Goal: Transaction & Acquisition: Obtain resource

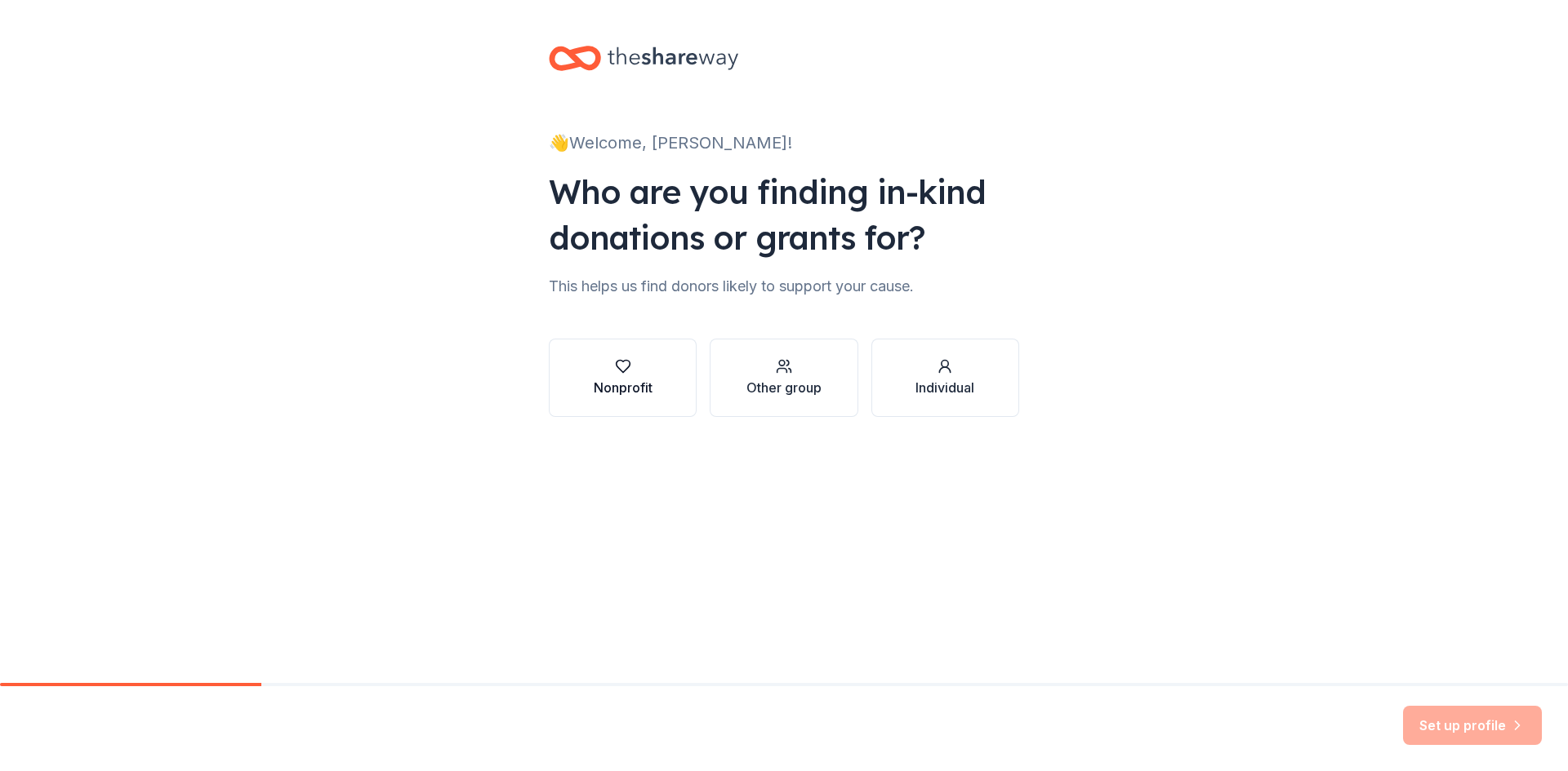
click at [649, 379] on div "Nonprofit" at bounding box center [623, 387] width 59 height 20
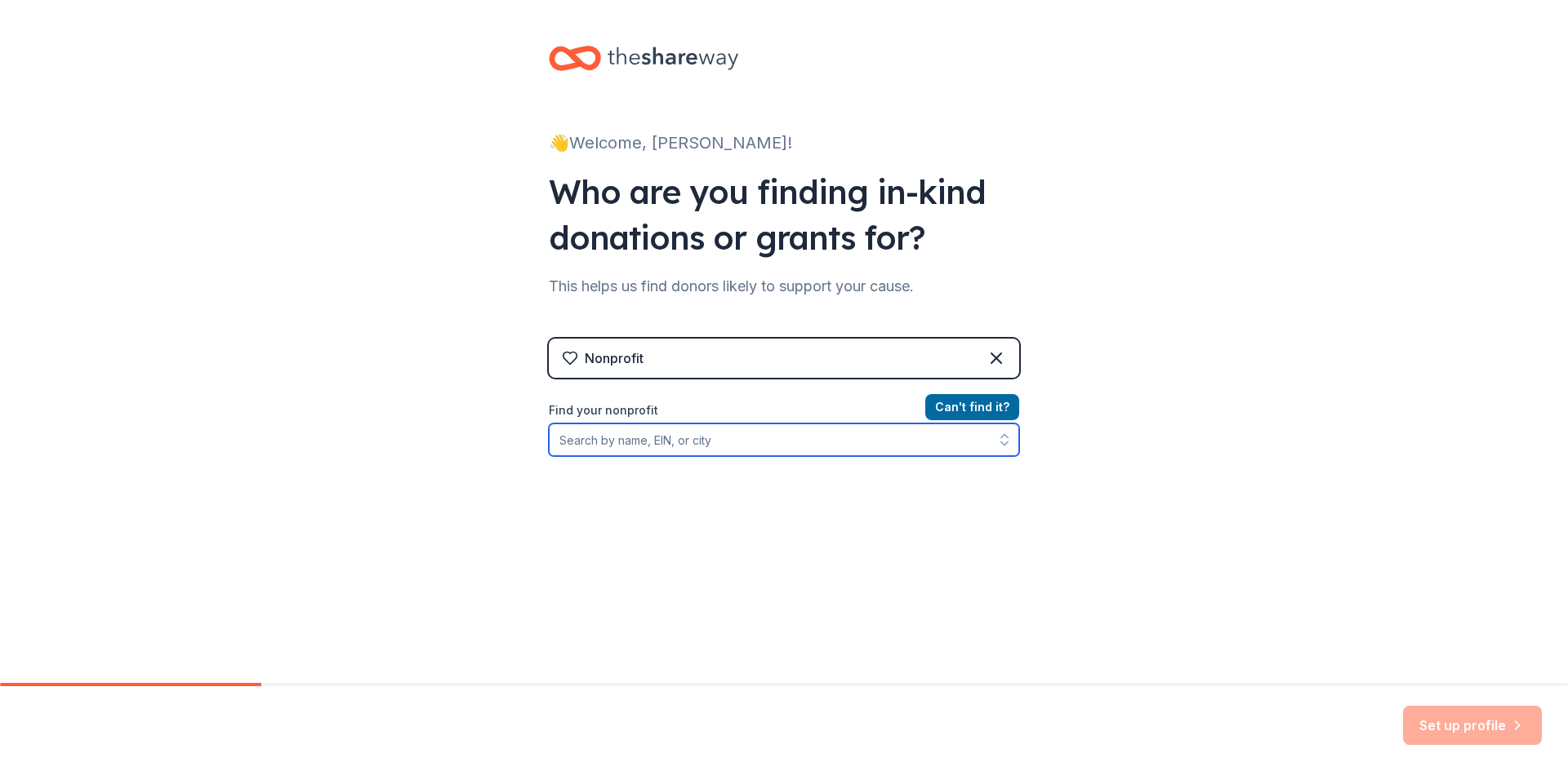
click at [709, 449] on input "Find your nonprofit" at bounding box center [784, 440] width 471 height 33
type input "HOTEL INC"
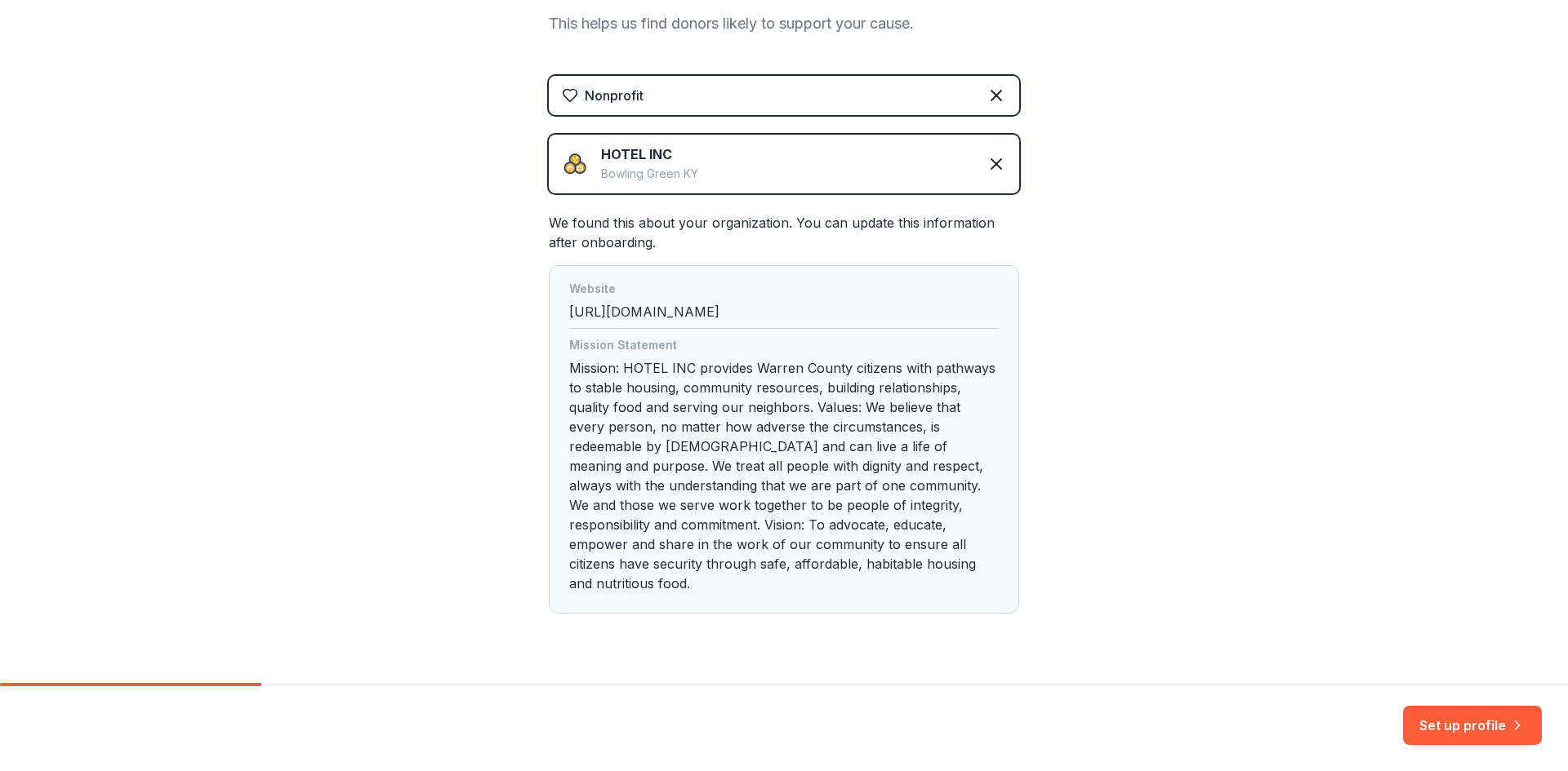
scroll to position [285, 0]
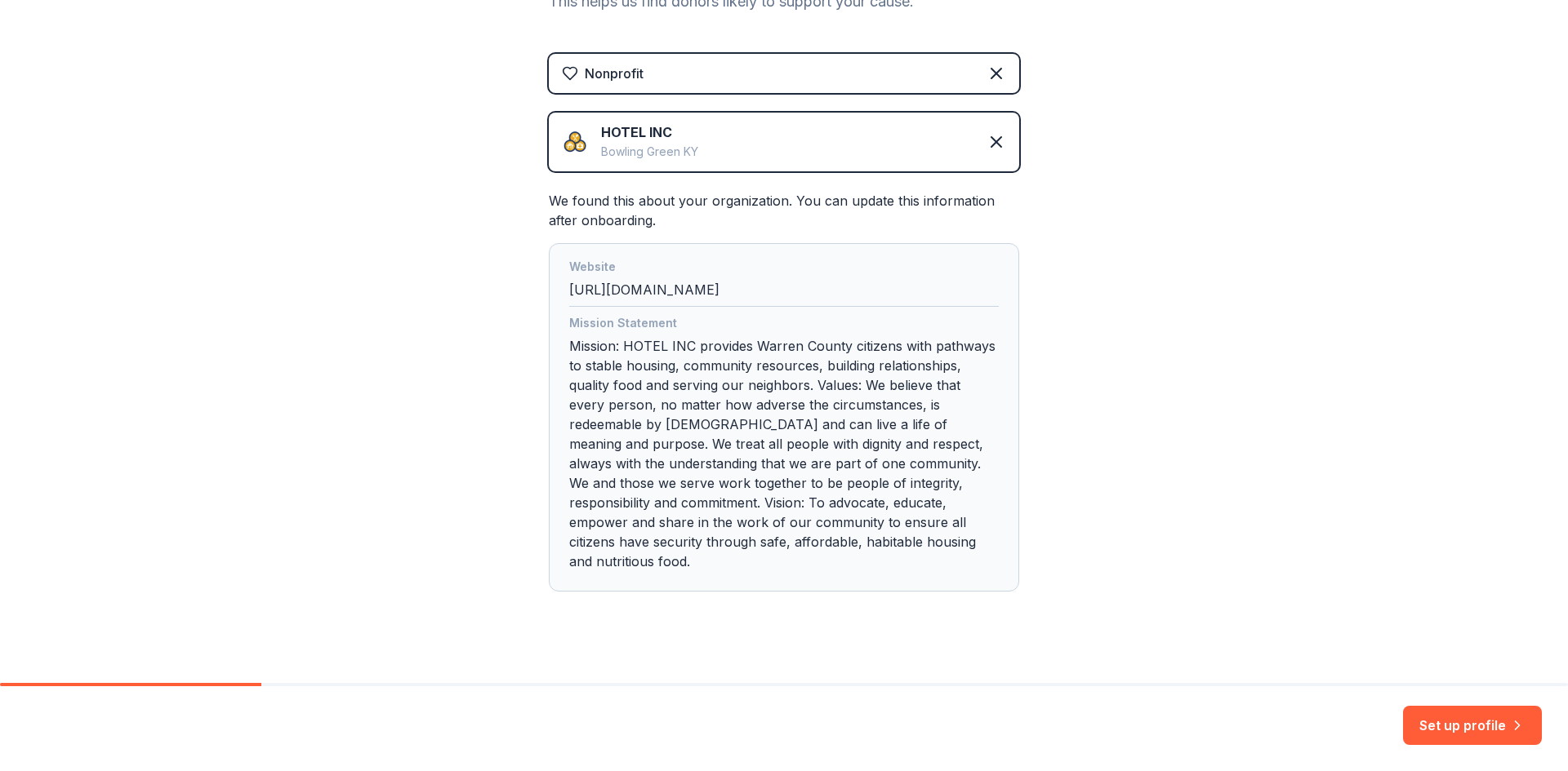
click at [1420, 746] on div "Set up profile" at bounding box center [784, 728] width 1568 height 85
click at [1457, 726] on button "Set up profile" at bounding box center [1472, 725] width 138 height 39
click at [1521, 732] on div "Set up profile" at bounding box center [1472, 725] width 138 height 39
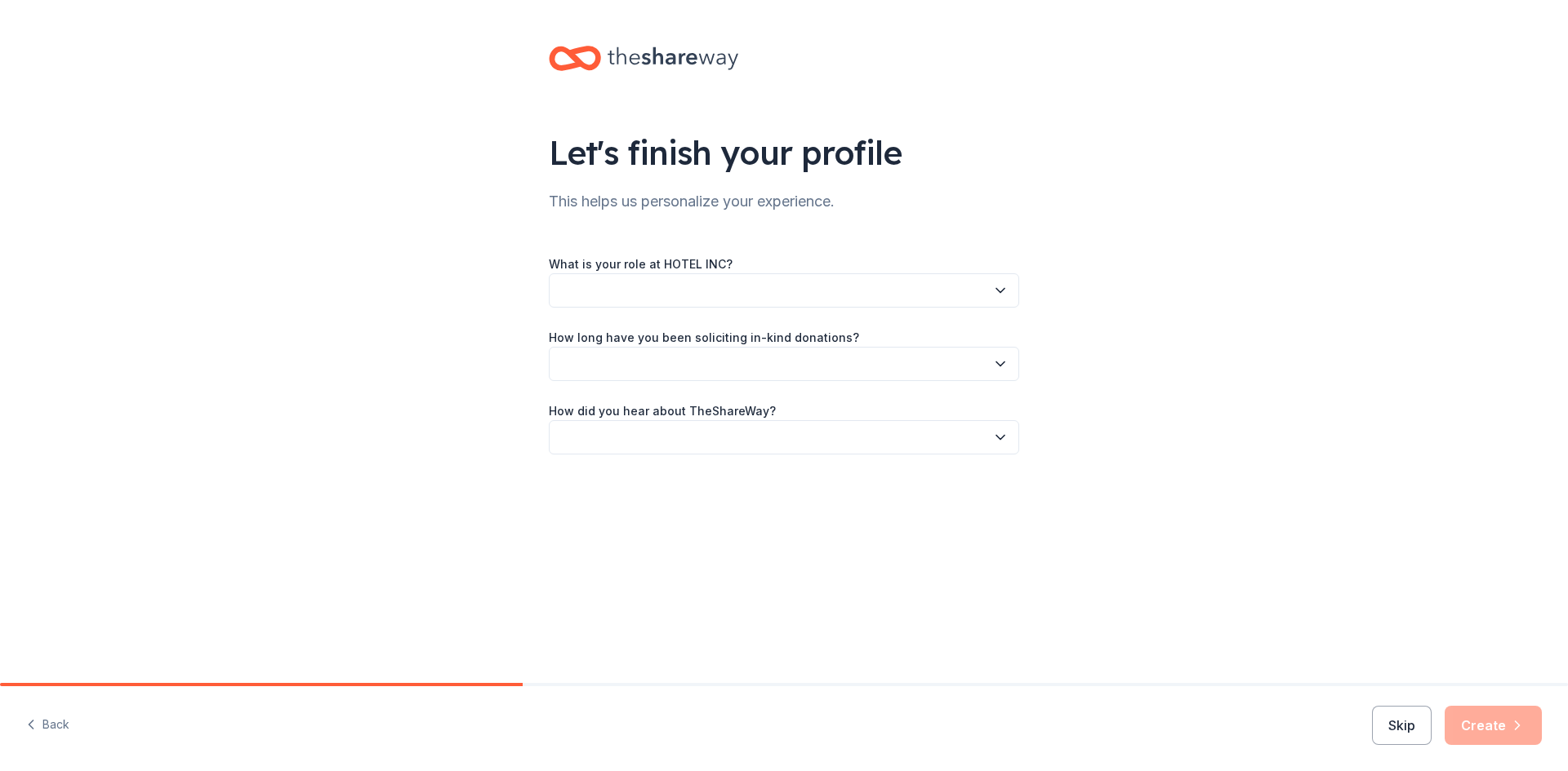
click at [647, 291] on button "button" at bounding box center [784, 290] width 471 height 34
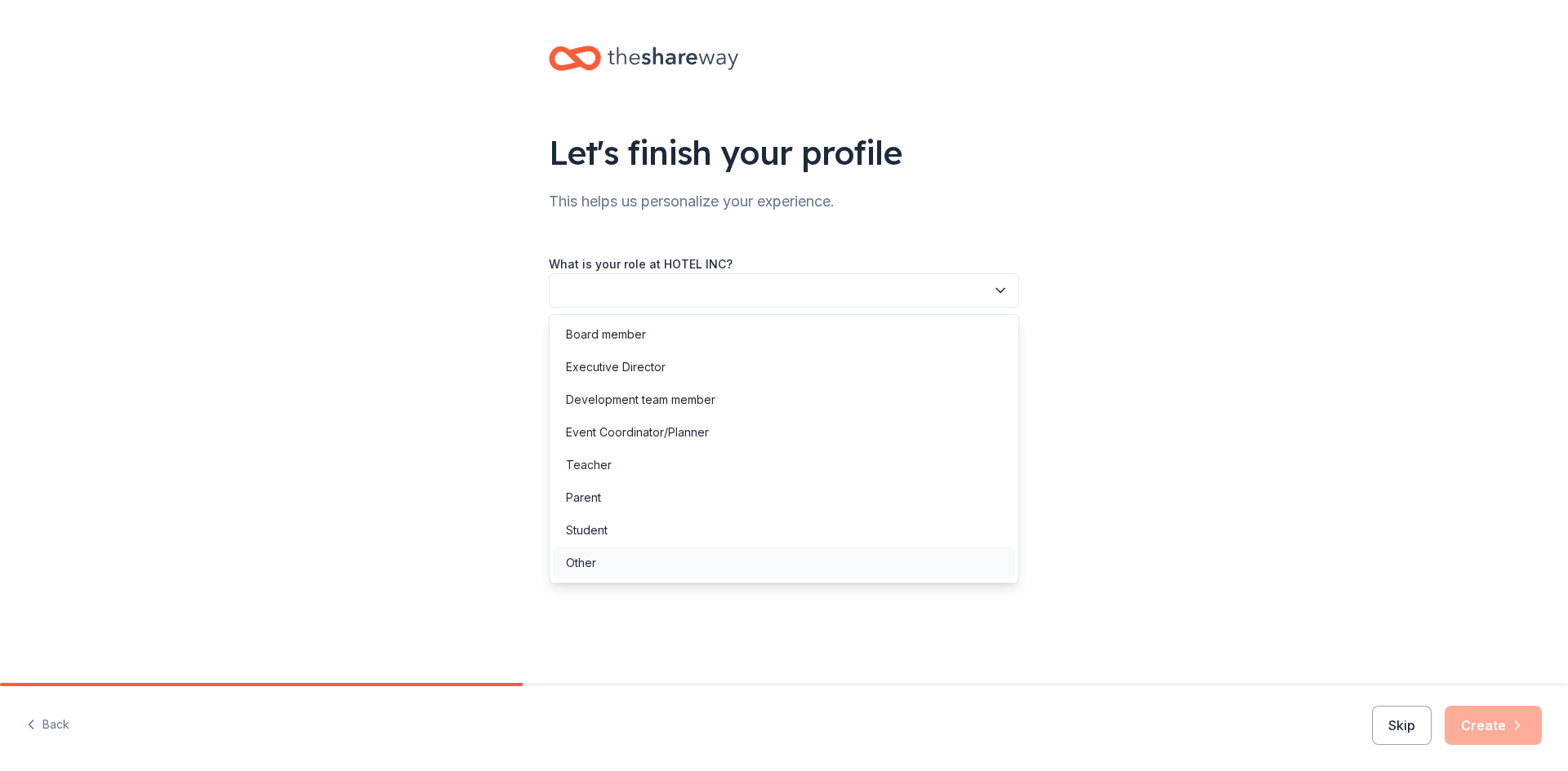
click at [579, 564] on div "Other" at bounding box center [581, 563] width 30 height 20
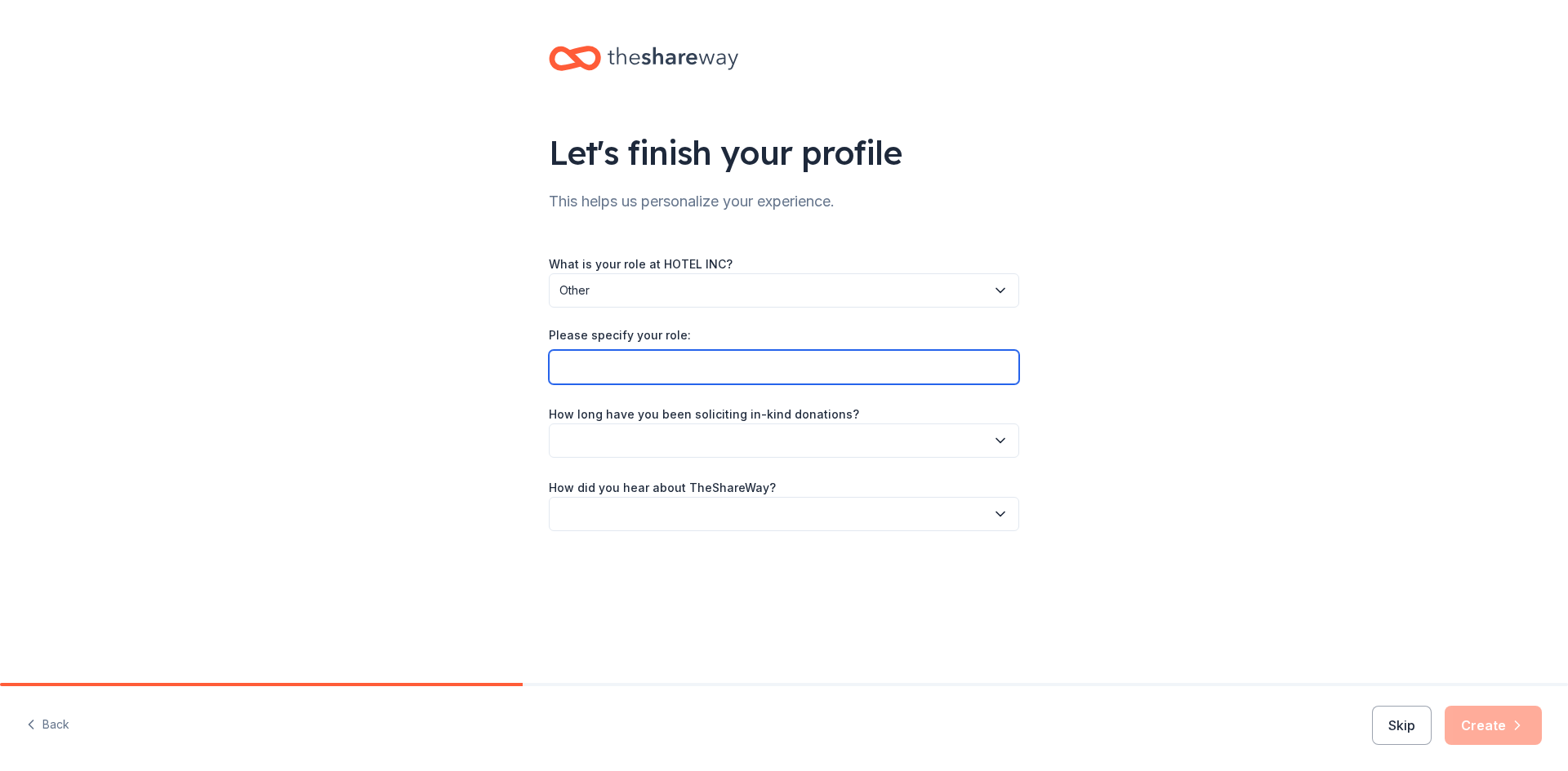
click at [620, 364] on input "Please specify your role:" at bounding box center [784, 367] width 471 height 34
click at [662, 369] on input "Director of Opewrations" at bounding box center [784, 367] width 471 height 34
type input "Director of Operations"
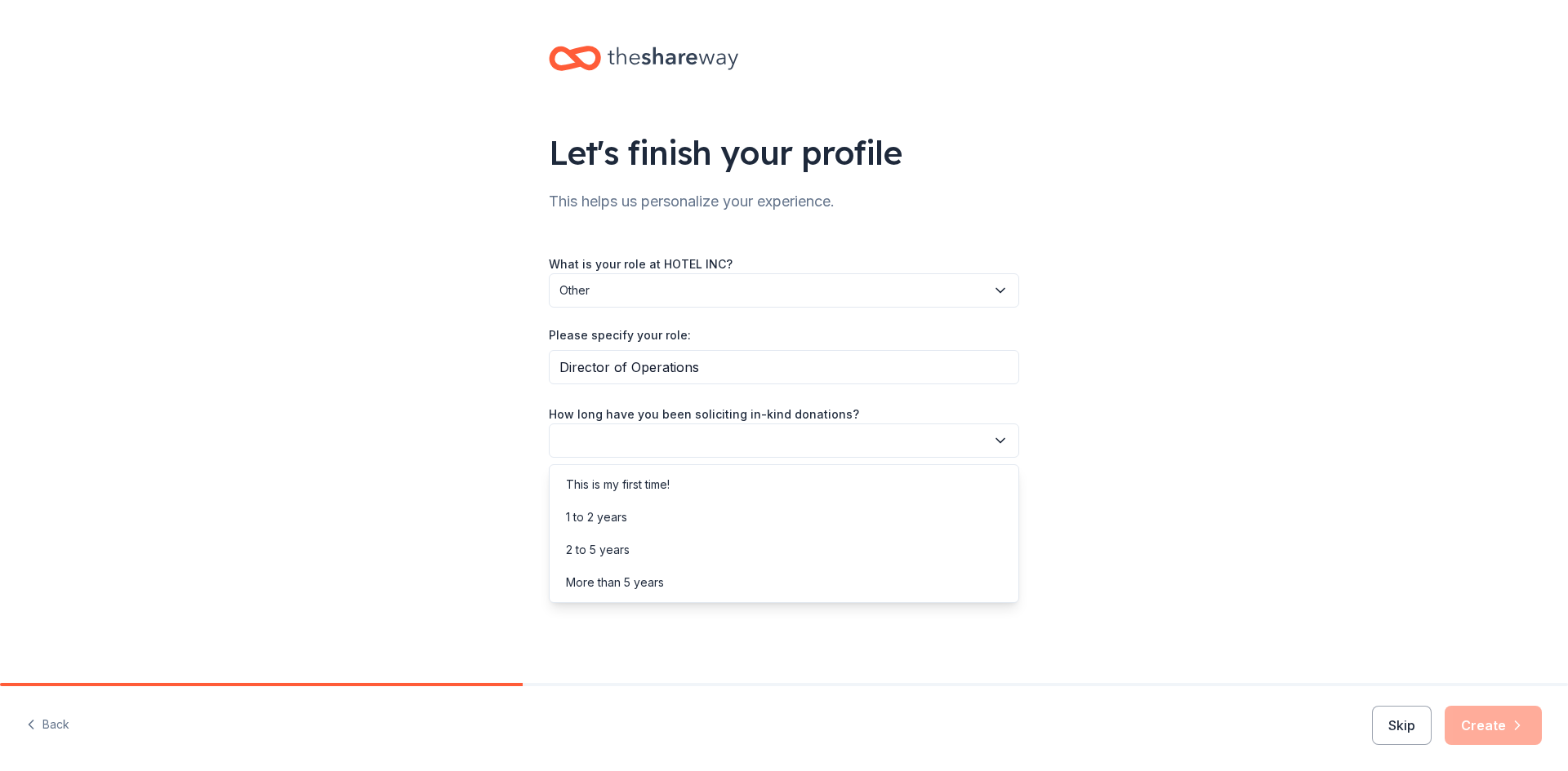
click at [631, 448] on button "button" at bounding box center [784, 441] width 471 height 34
click at [585, 590] on div "More than 5 years" at bounding box center [615, 583] width 98 height 20
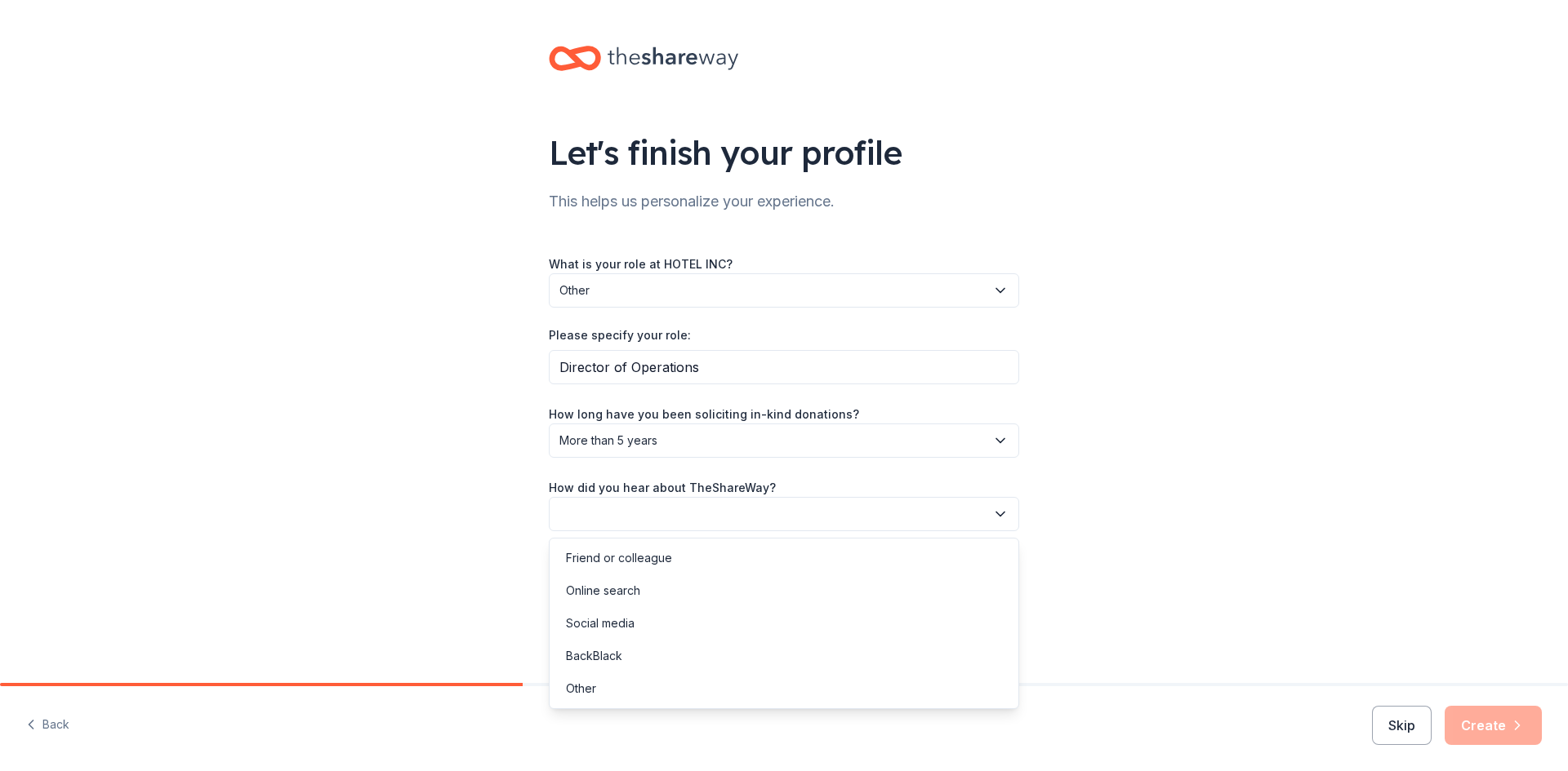
click at [594, 512] on button "button" at bounding box center [784, 514] width 471 height 34
click at [604, 587] on div "Online search" at bounding box center [603, 591] width 74 height 20
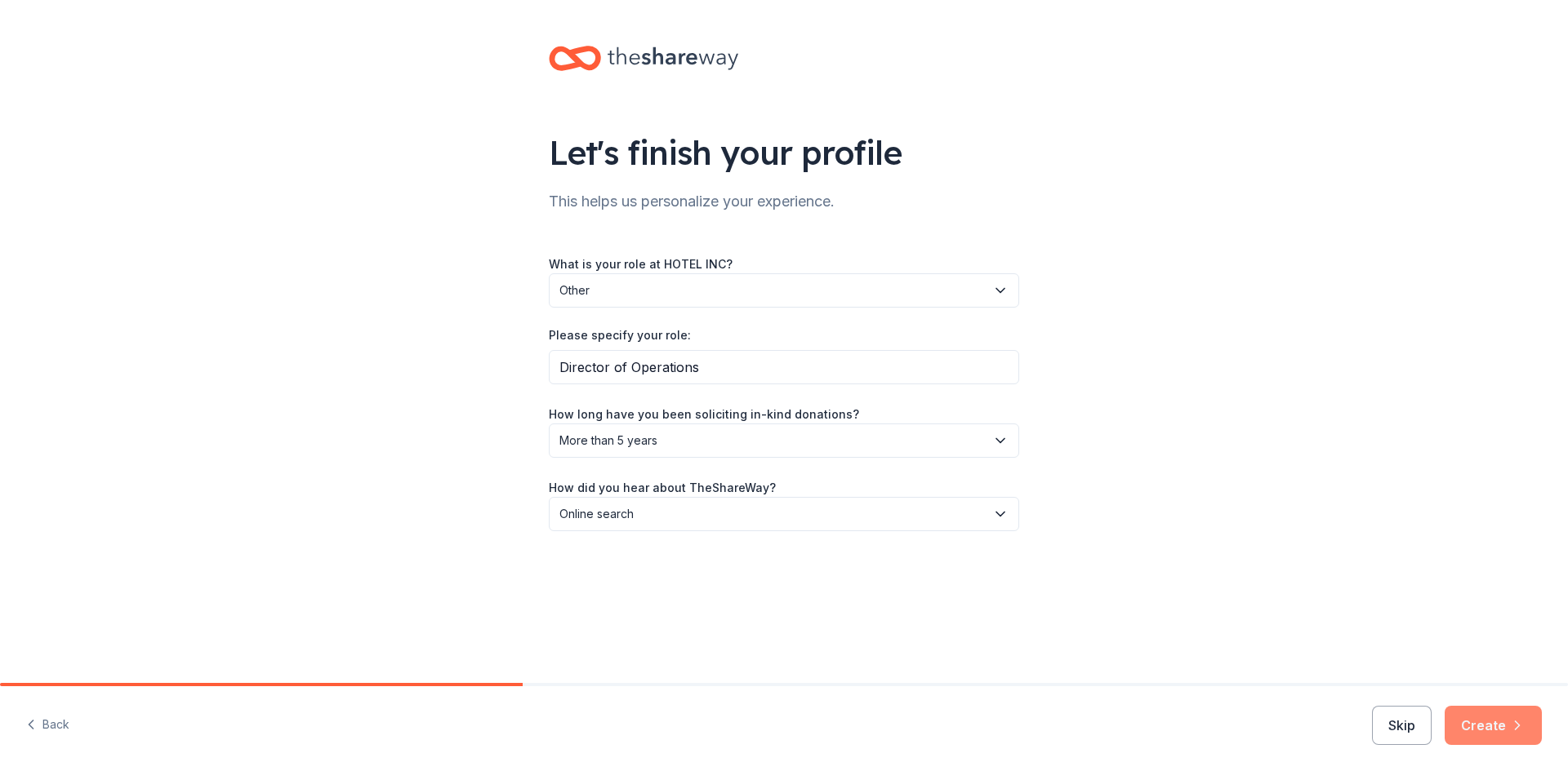
click at [1490, 727] on button "Create" at bounding box center [1493, 725] width 97 height 39
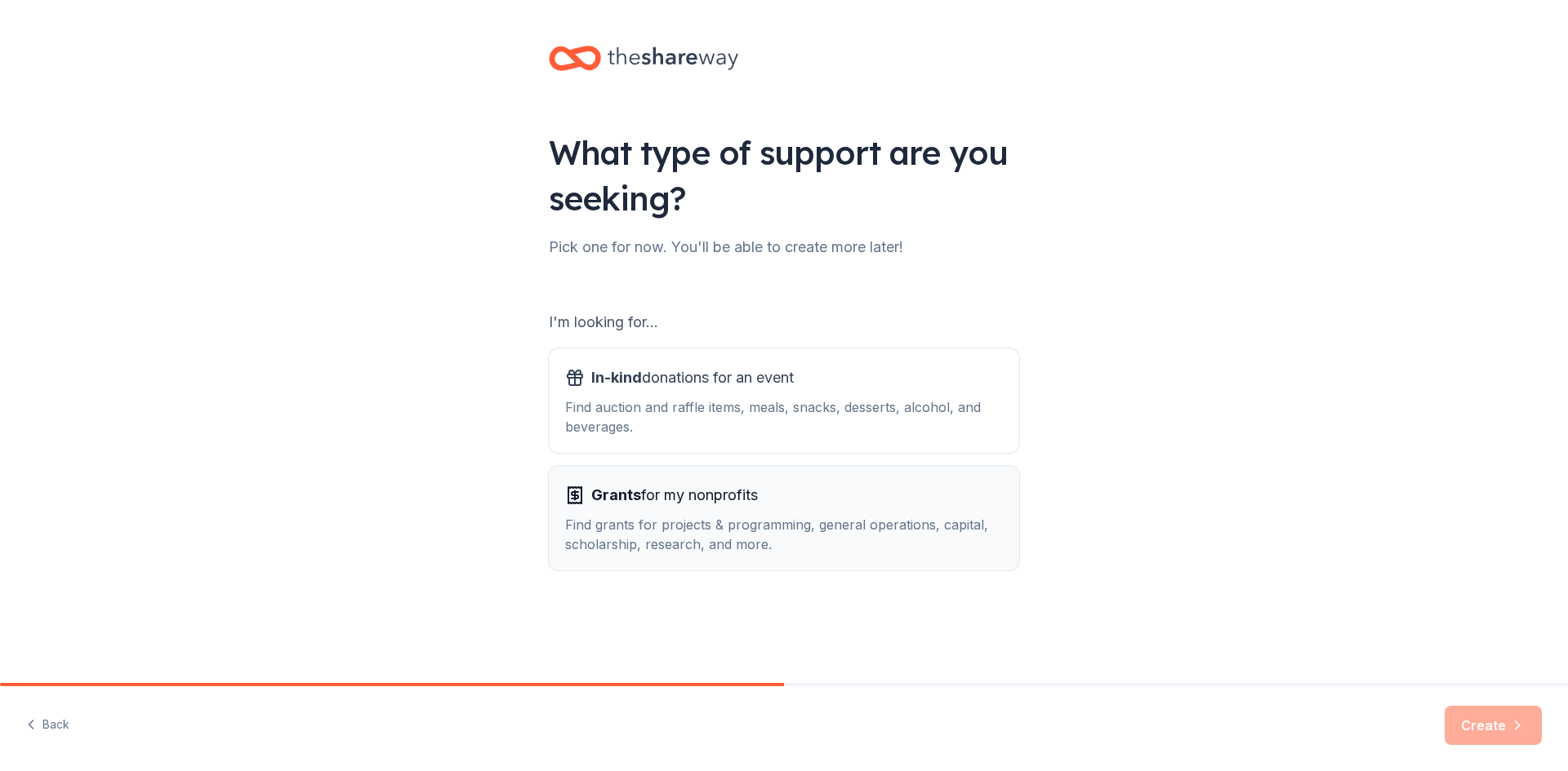
click at [721, 547] on div "Find grants for projects & programming, general operations, capital, scholarshi…" at bounding box center [784, 535] width 438 height 39
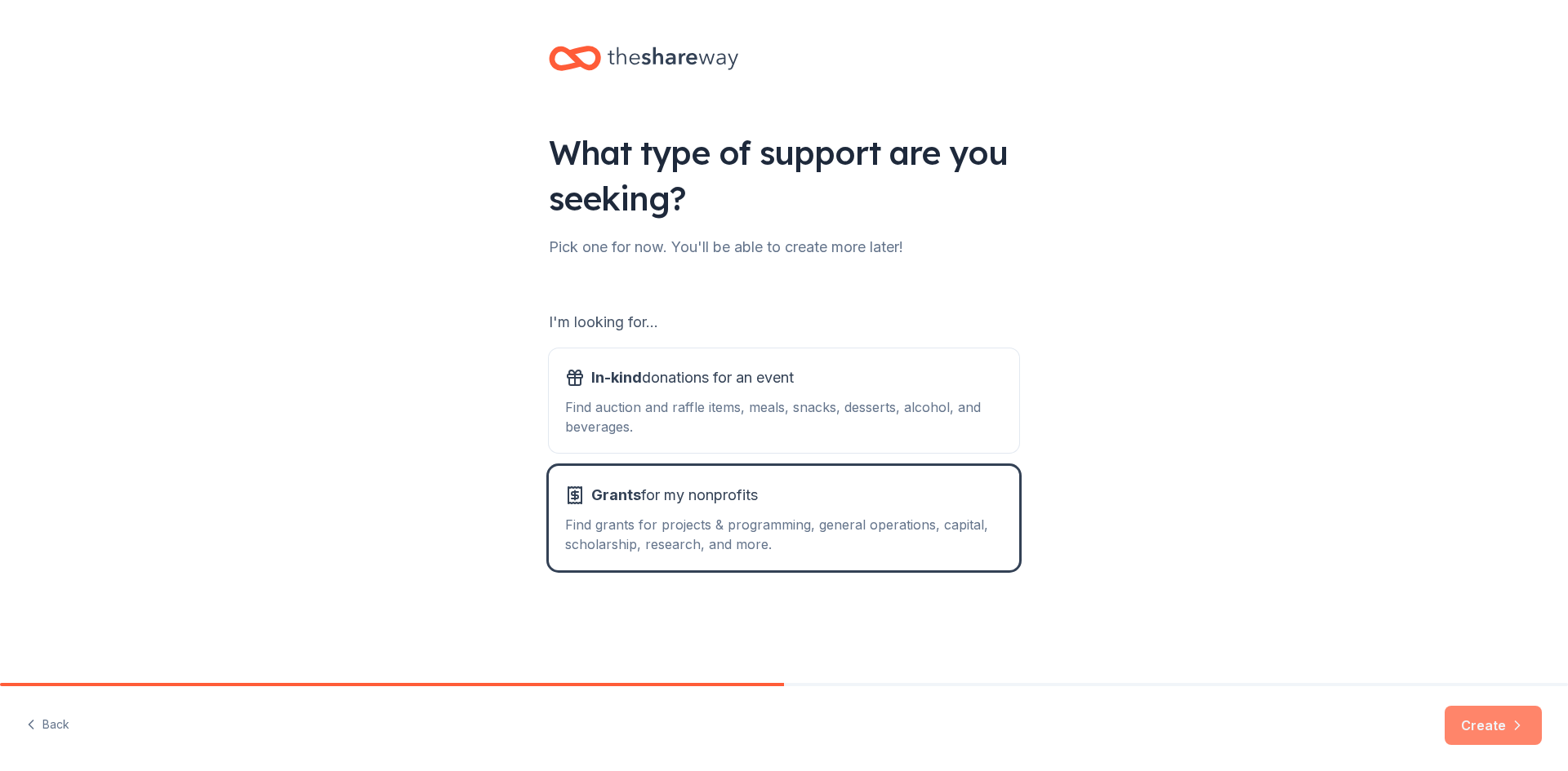
click at [1480, 729] on button "Create" at bounding box center [1493, 725] width 97 height 39
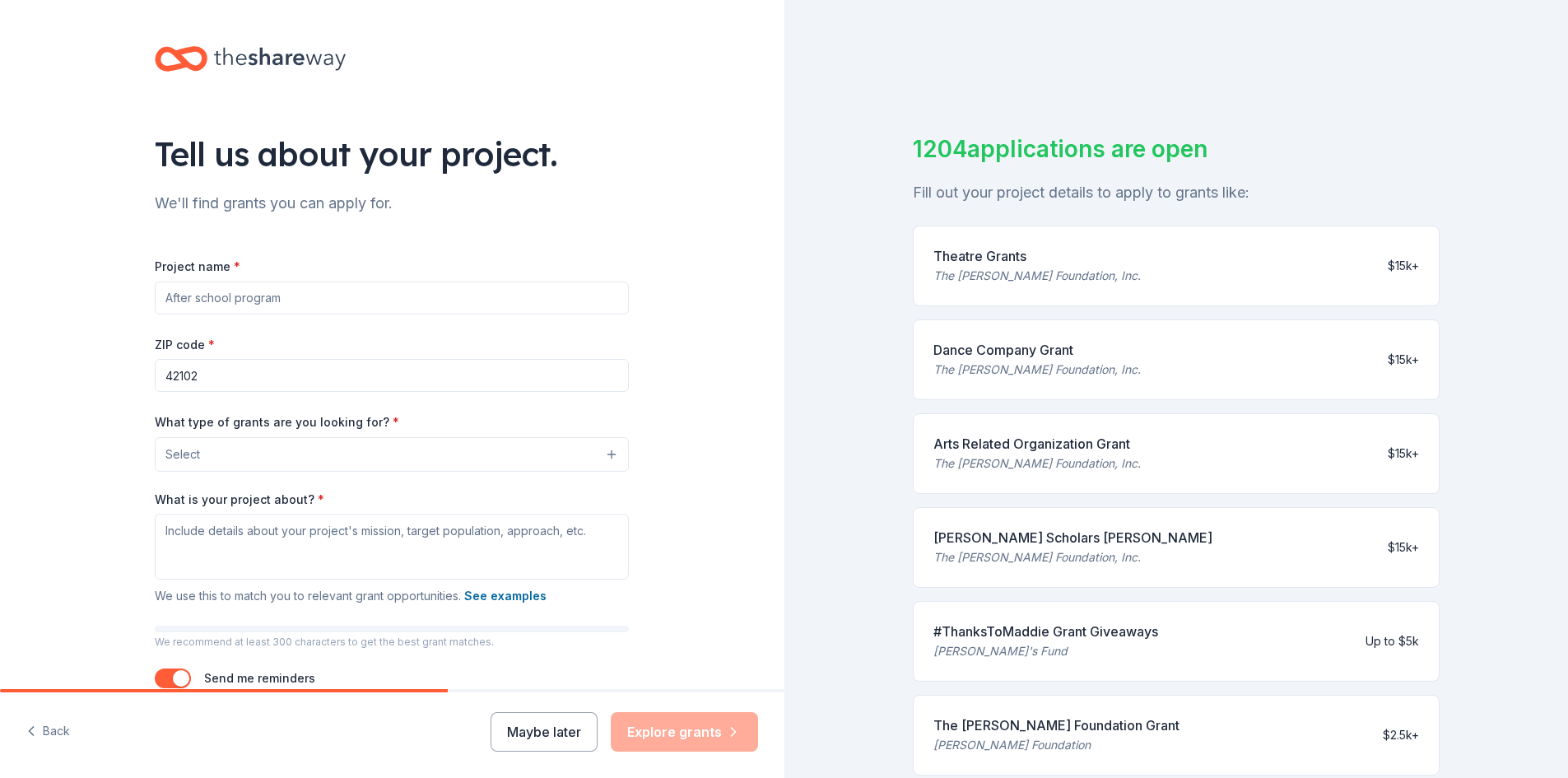
click at [207, 293] on input "Project name *" at bounding box center [392, 298] width 474 height 33
type input "Homeless and Housing"
click at [345, 453] on button "Select" at bounding box center [392, 455] width 474 height 34
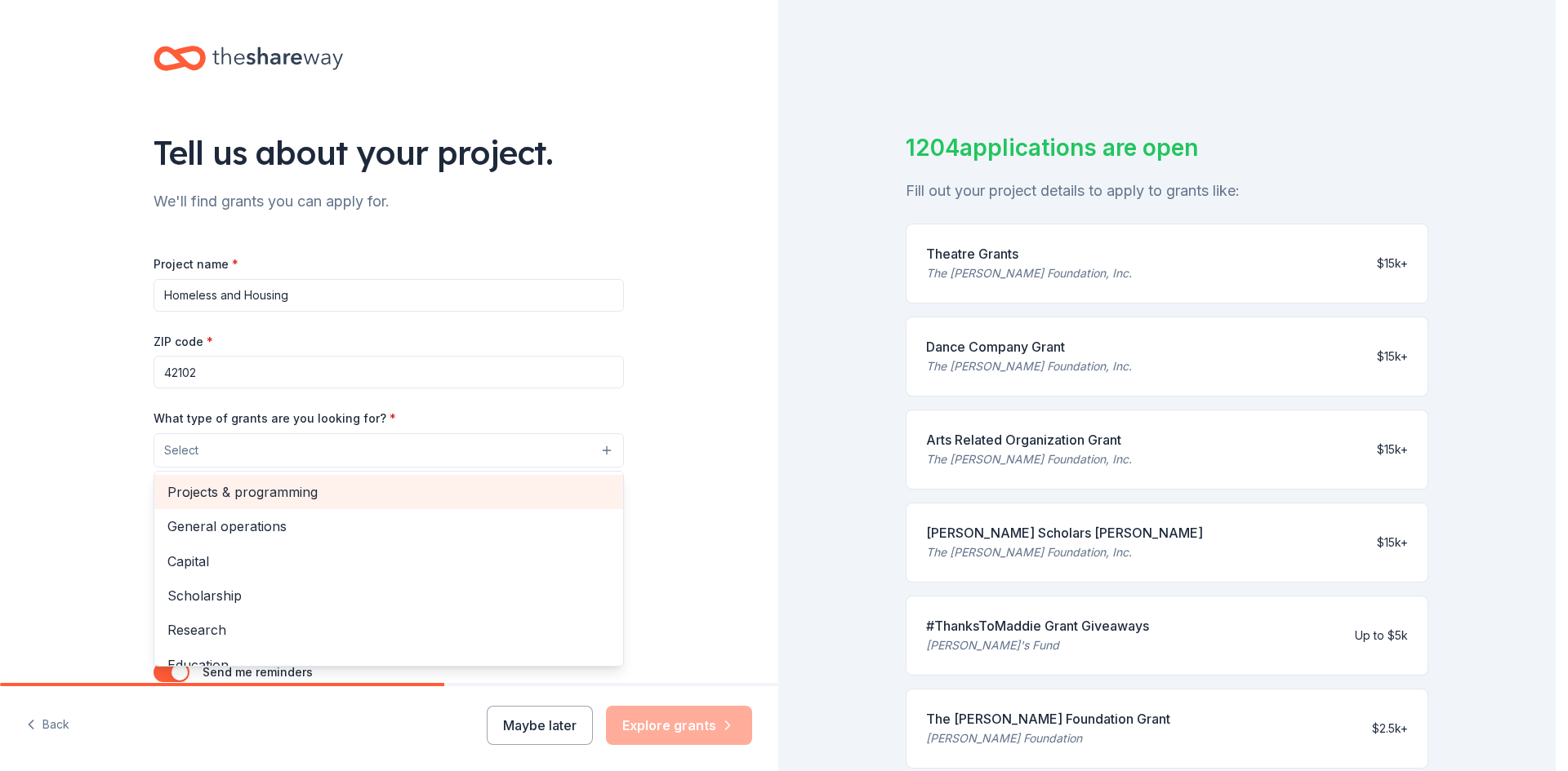
click at [196, 487] on span "Projects & programming" at bounding box center [388, 493] width 443 height 21
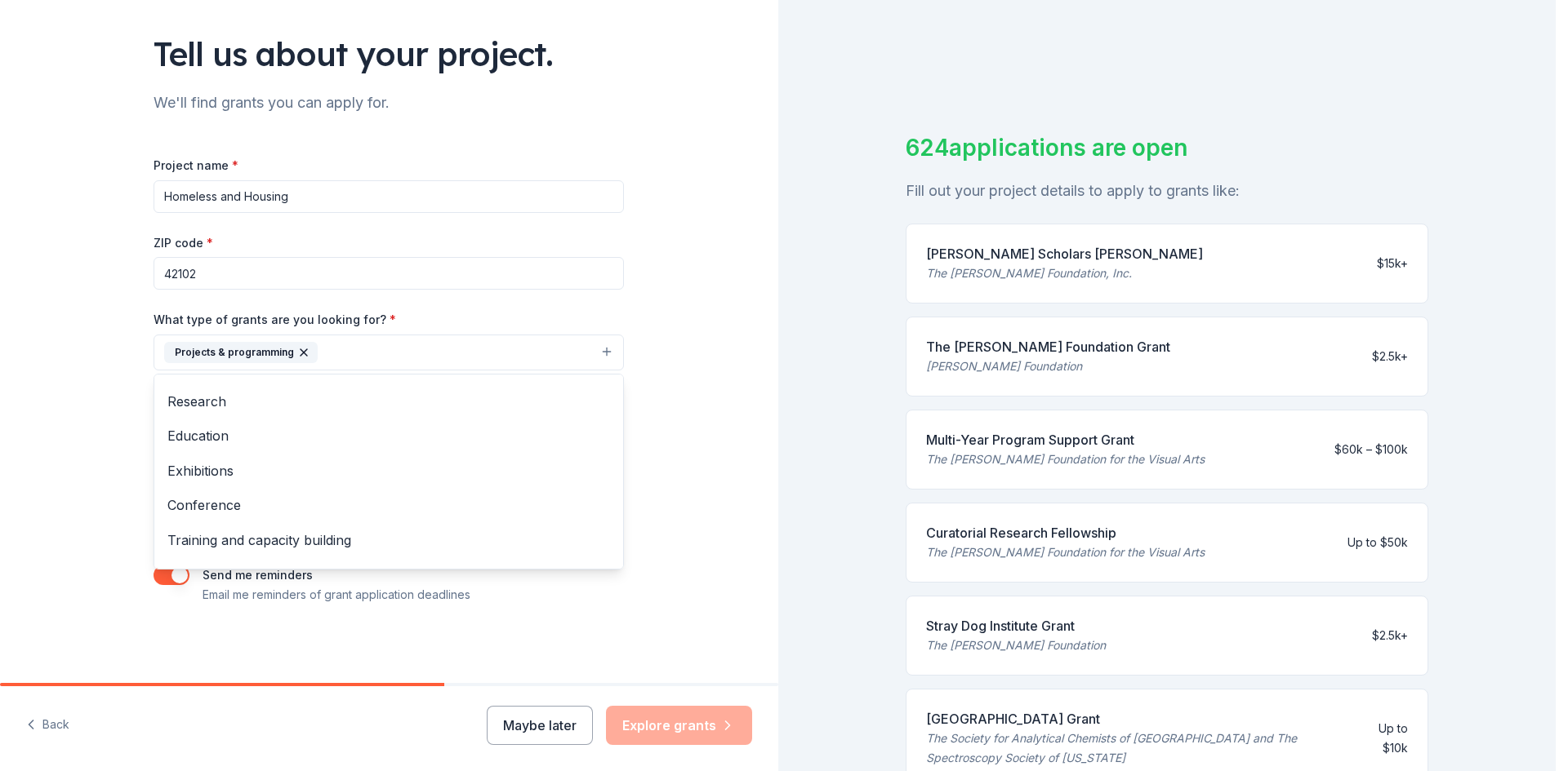
scroll to position [101, 0]
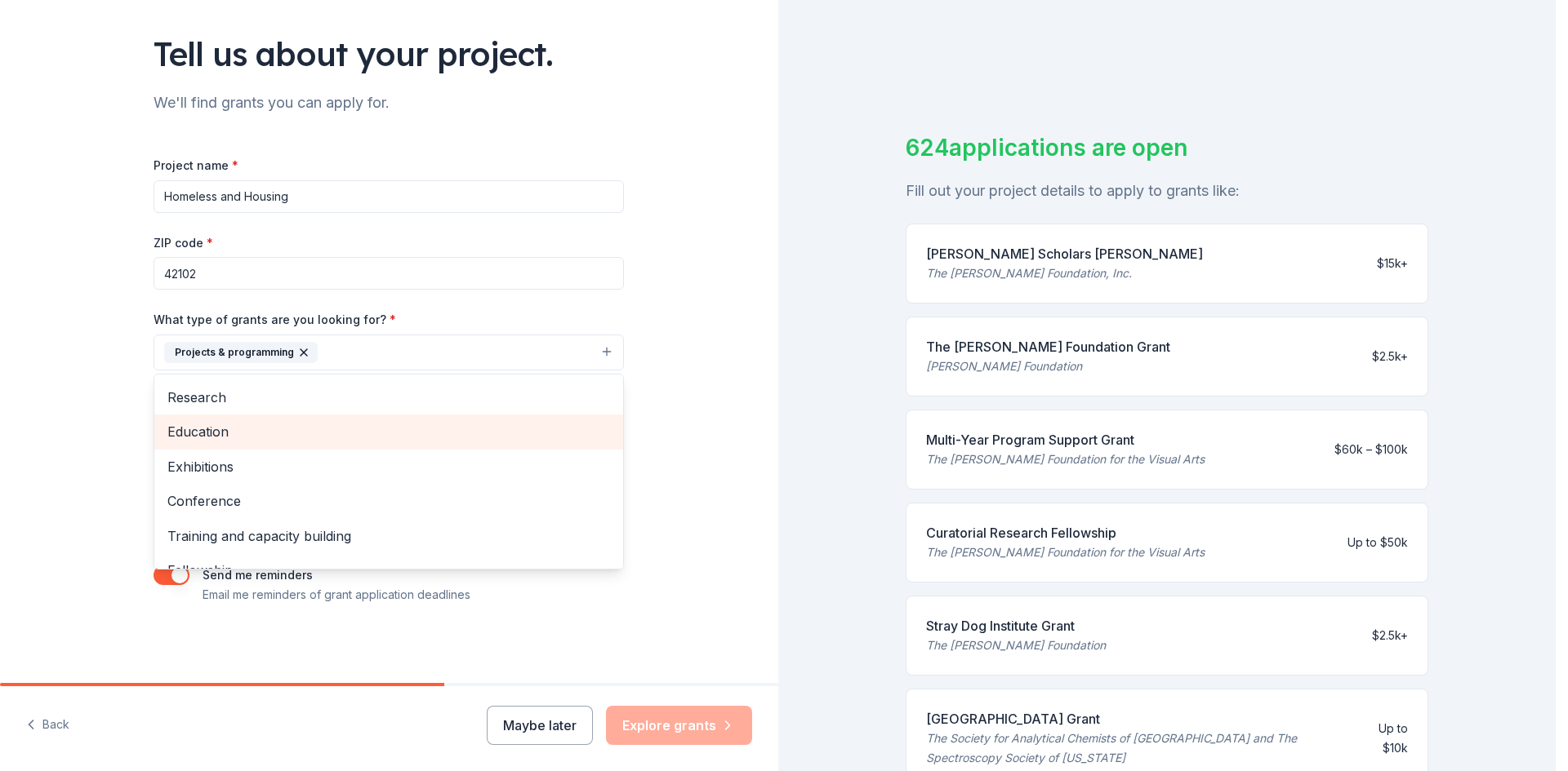
click at [184, 438] on span "Education" at bounding box center [388, 432] width 443 height 21
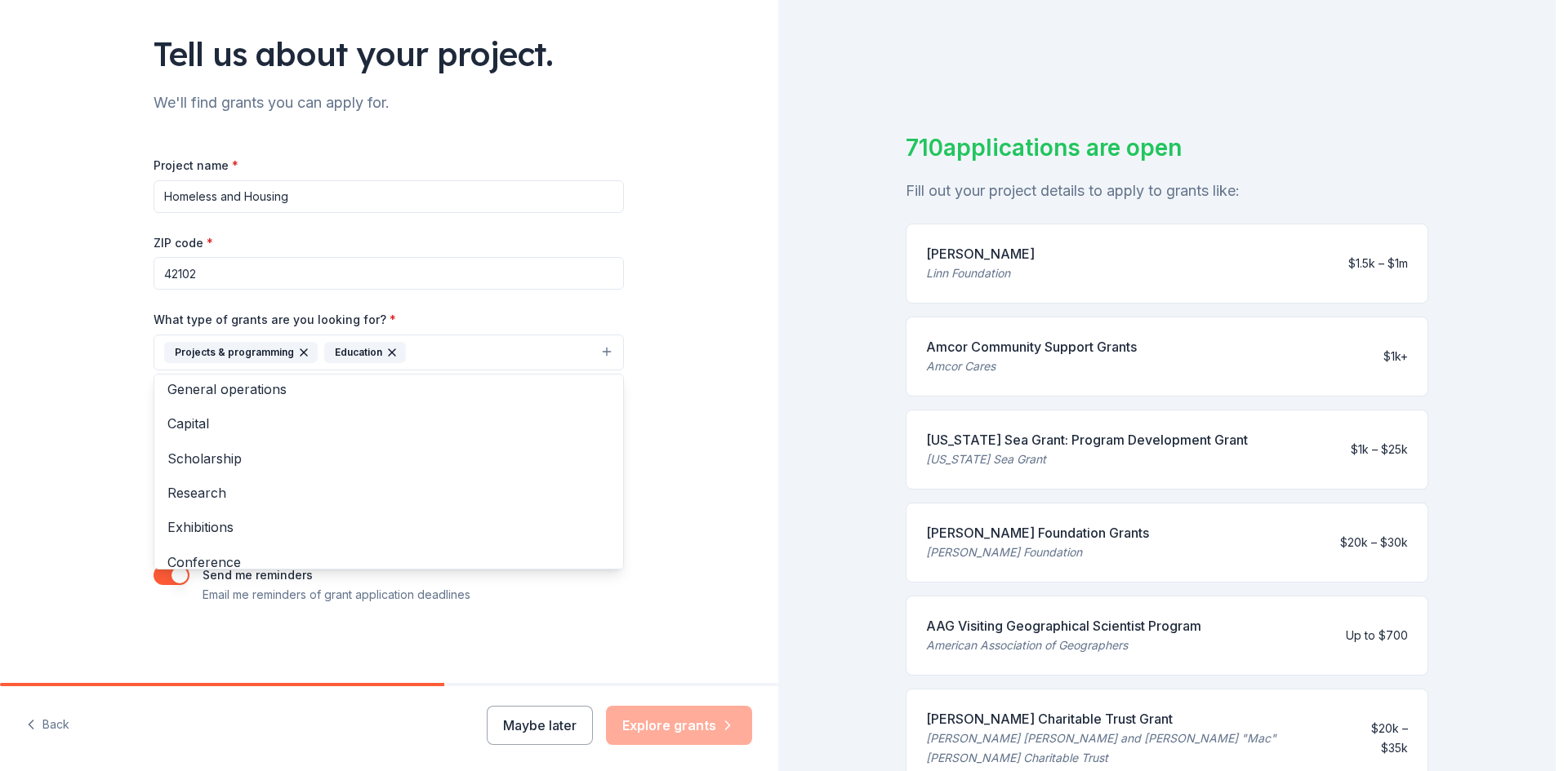
scroll to position [0, 0]
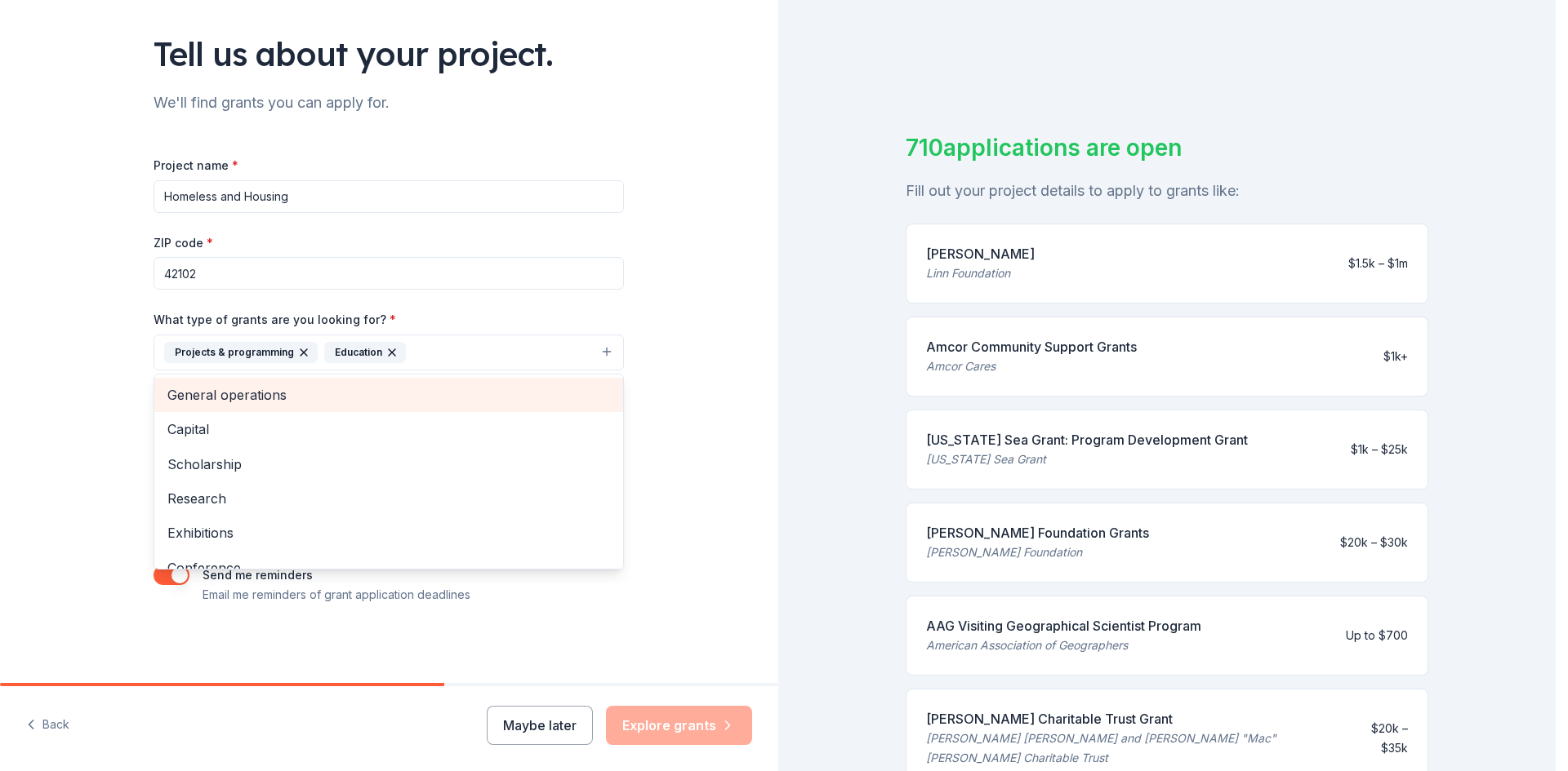
click at [244, 394] on span "General operations" at bounding box center [388, 395] width 443 height 21
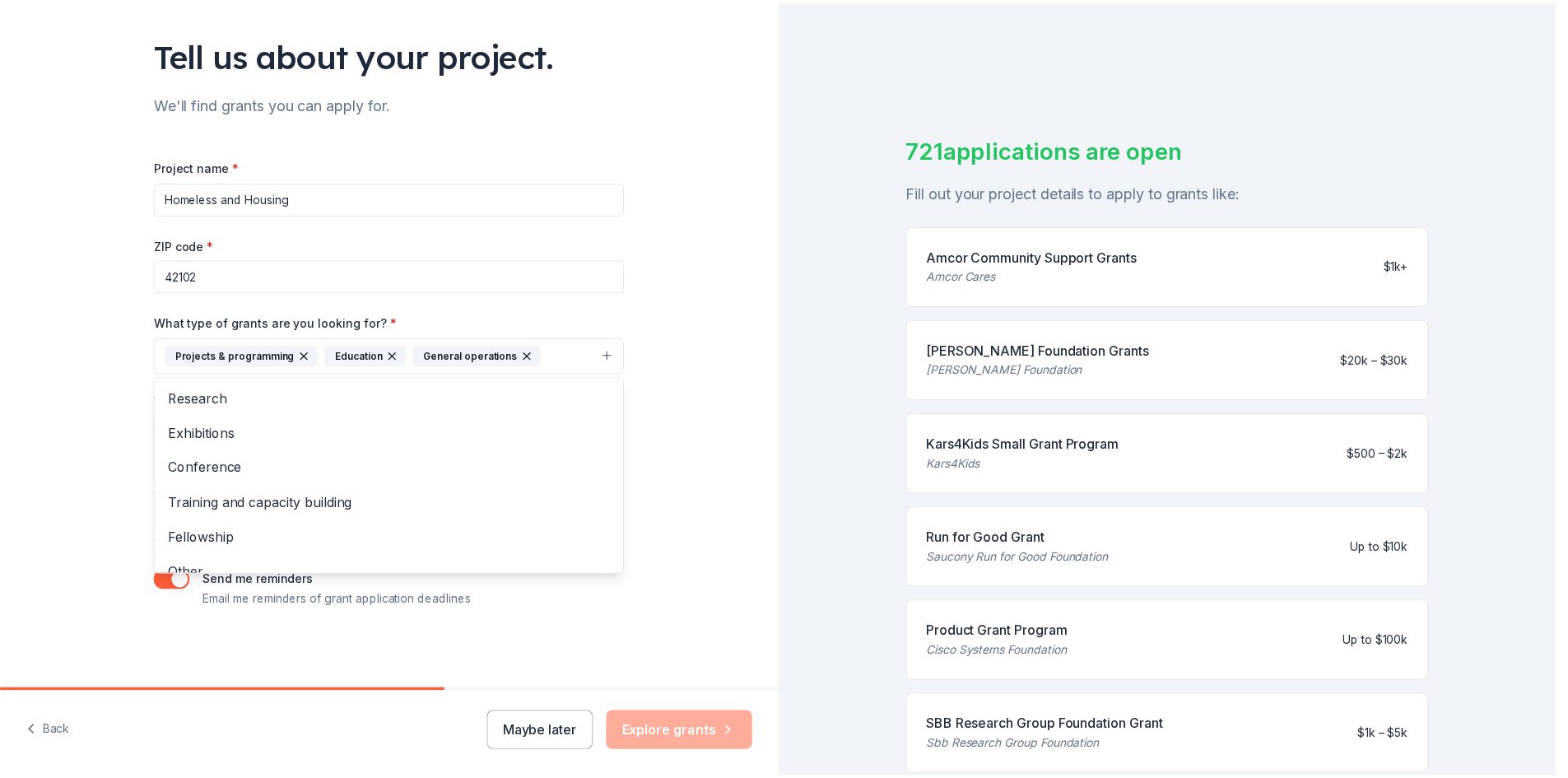
scroll to position [90, 0]
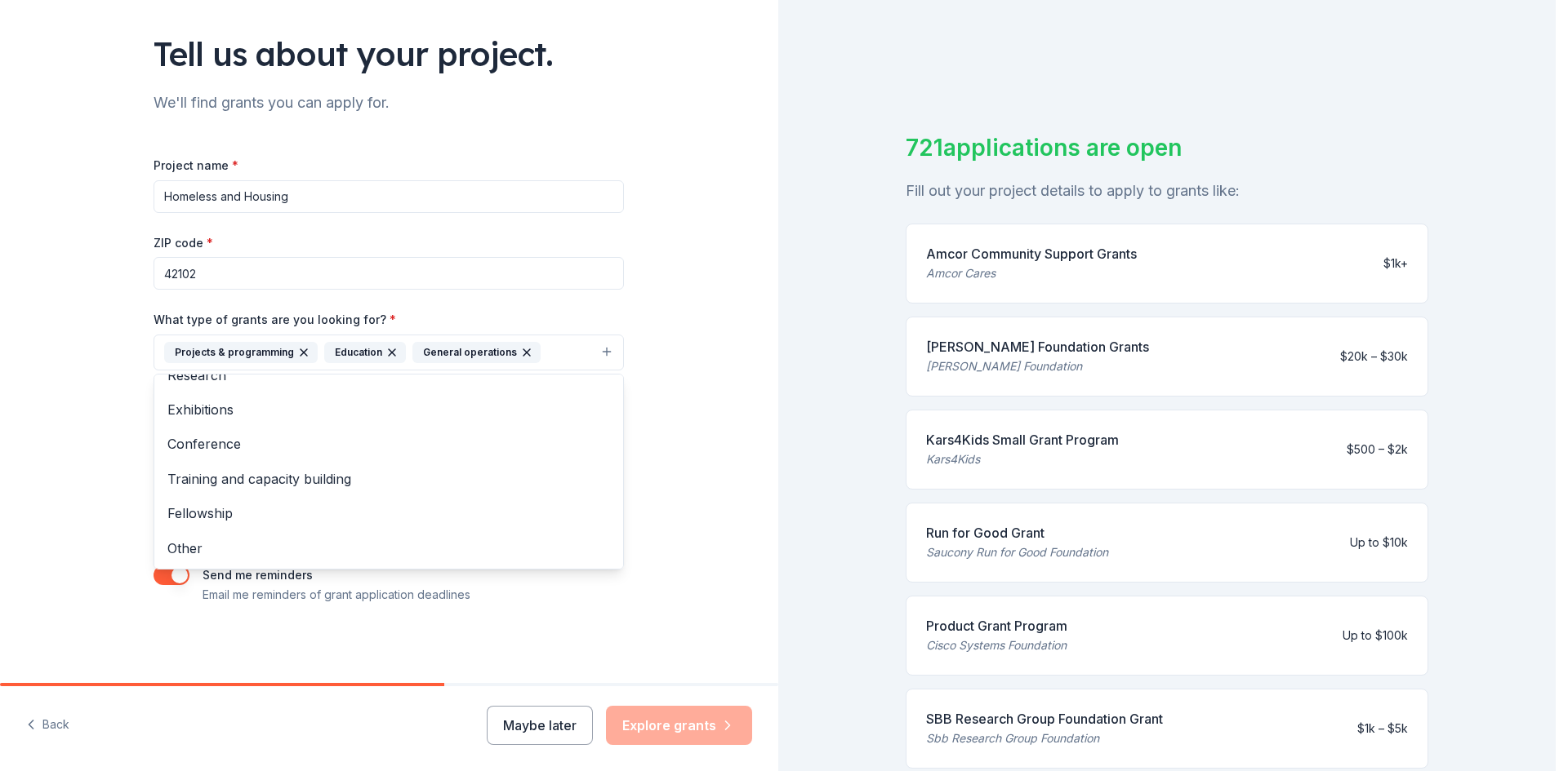
click at [563, 632] on div "Tell us about your project. We'll find grants you can apply for. Project name *…" at bounding box center [388, 292] width 522 height 782
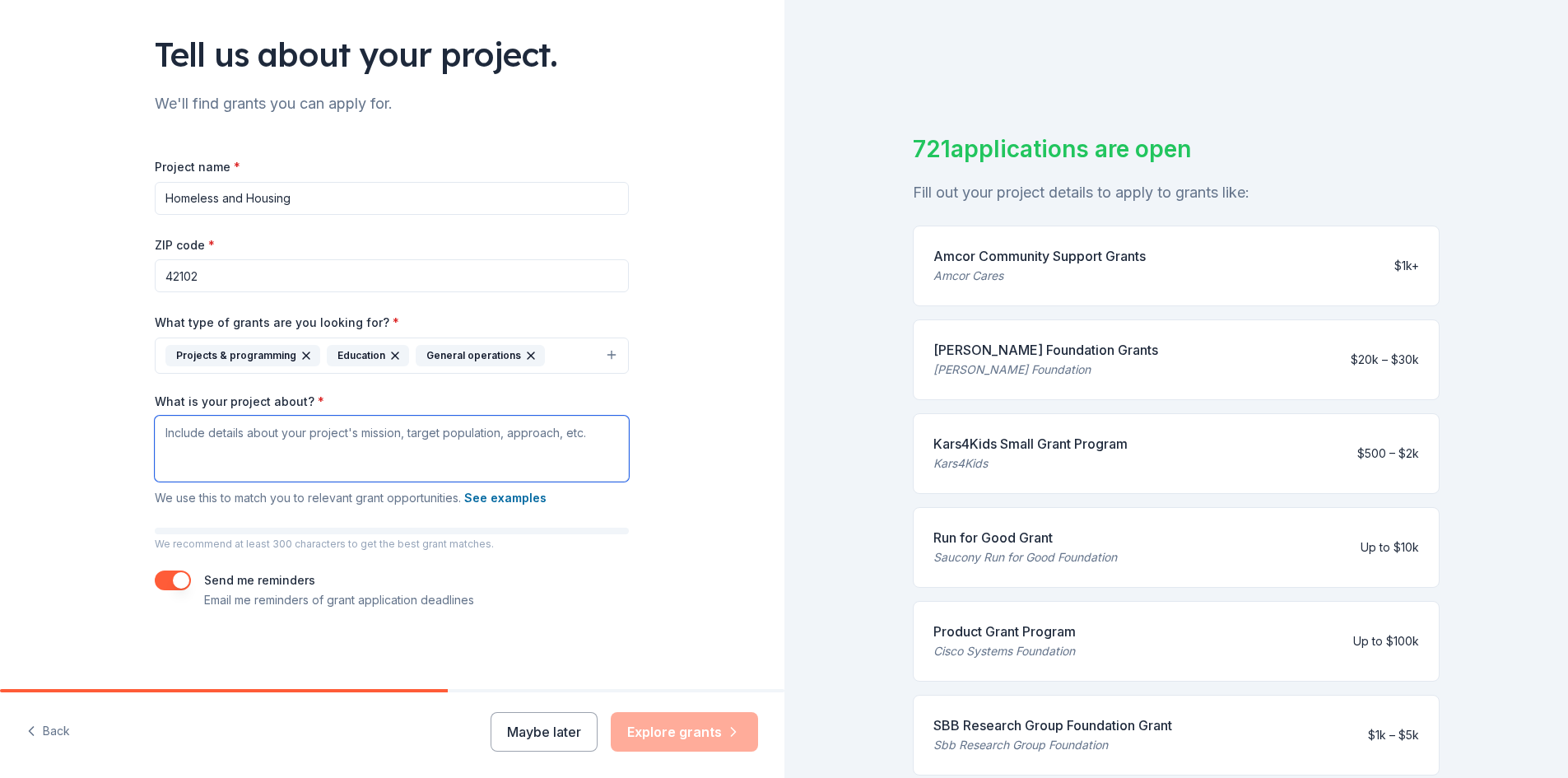
click at [219, 444] on textarea "What is your project about? *" at bounding box center [392, 448] width 474 height 66
click at [217, 444] on textarea "What is your project about? *" at bounding box center [392, 448] width 474 height 66
type textarea "Assisting those experiencing Homeless or Poverty to obtain sustability"
click at [646, 728] on button "Explore grants" at bounding box center [685, 732] width 148 height 40
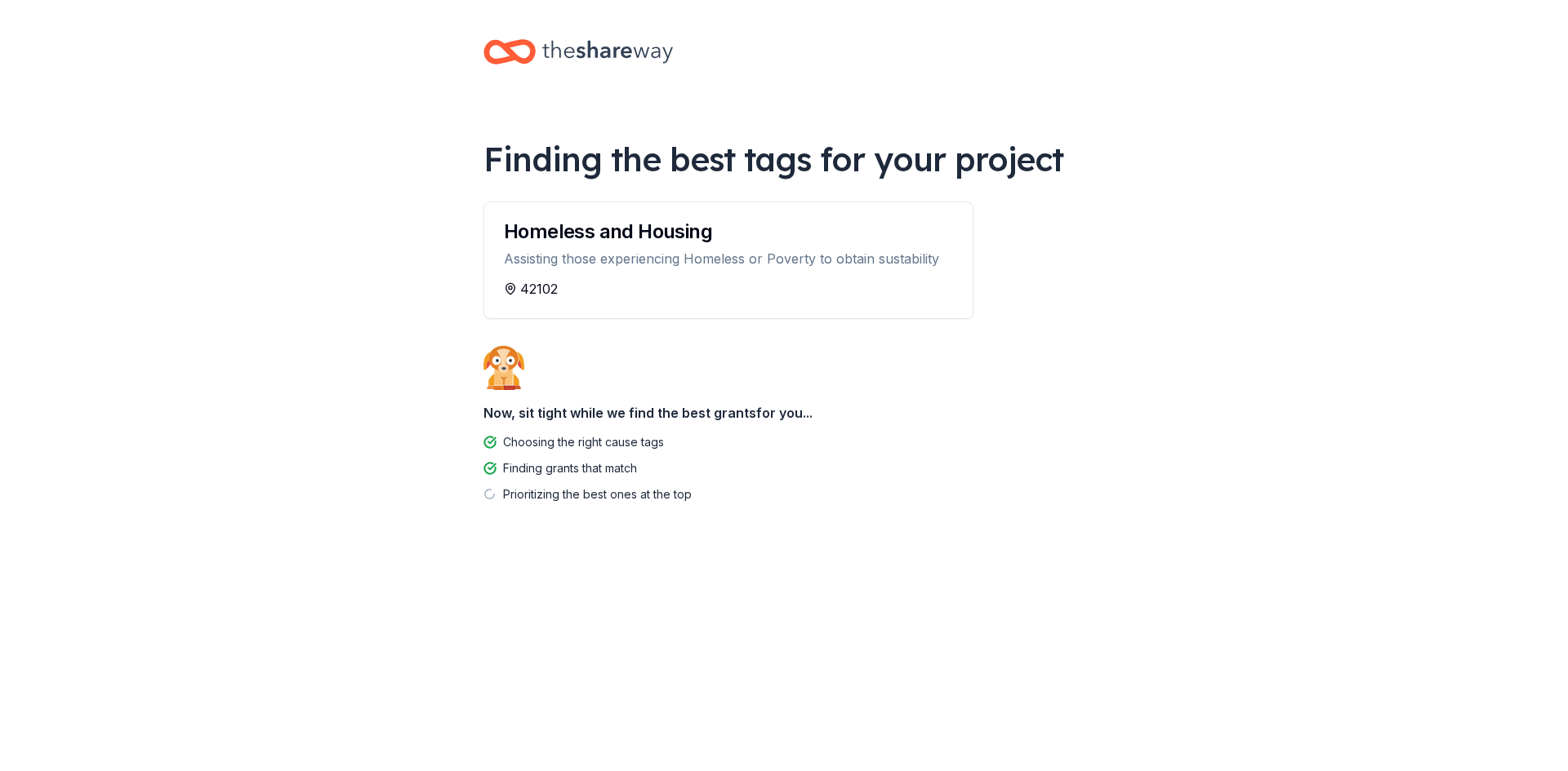
click at [636, 278] on div "Homeless and Housing Assisting those experiencing Homeless or Poverty to obtain…" at bounding box center [728, 241] width 488 height 77
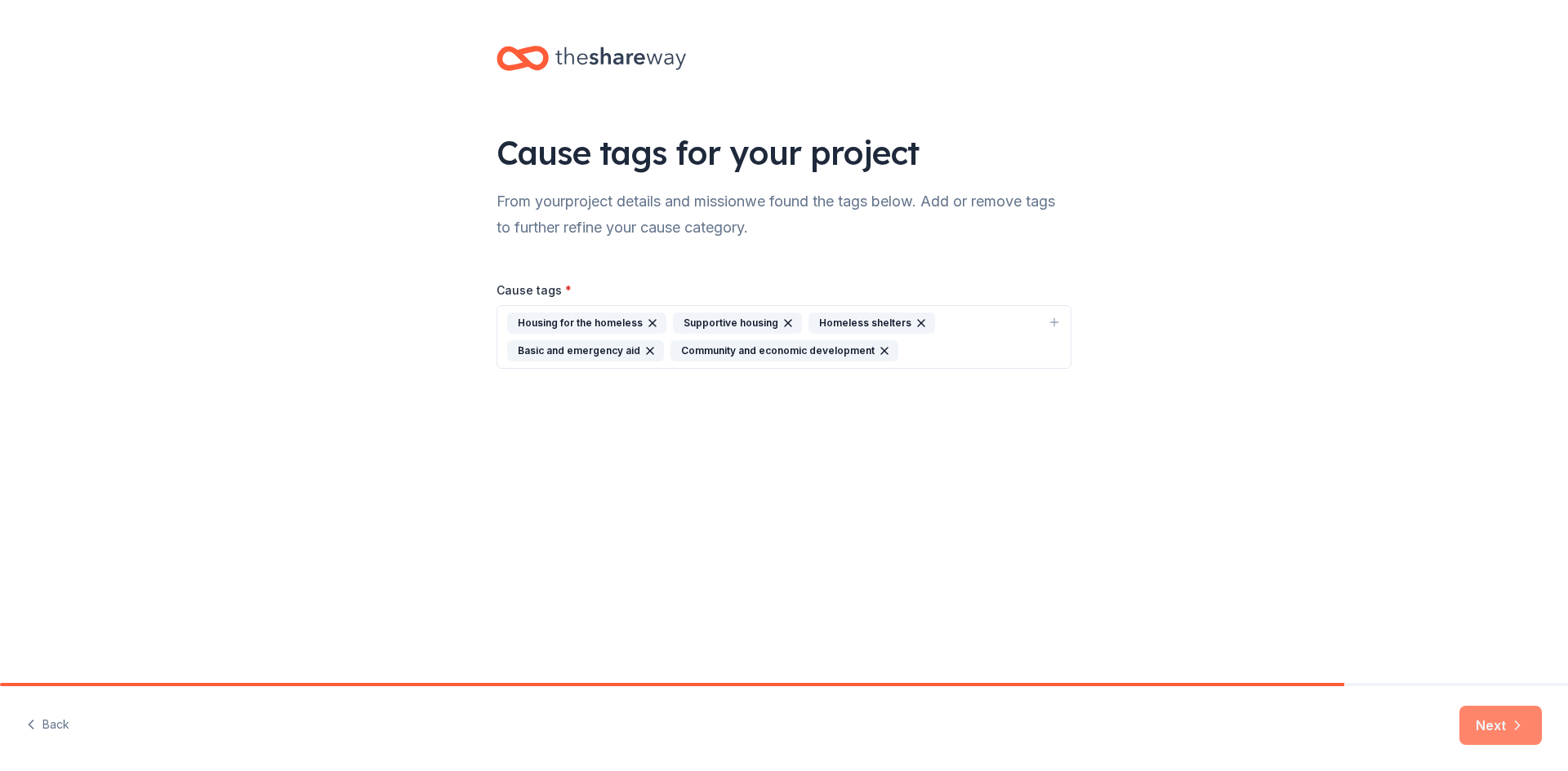
click at [1499, 729] on button "Next" at bounding box center [1500, 725] width 82 height 39
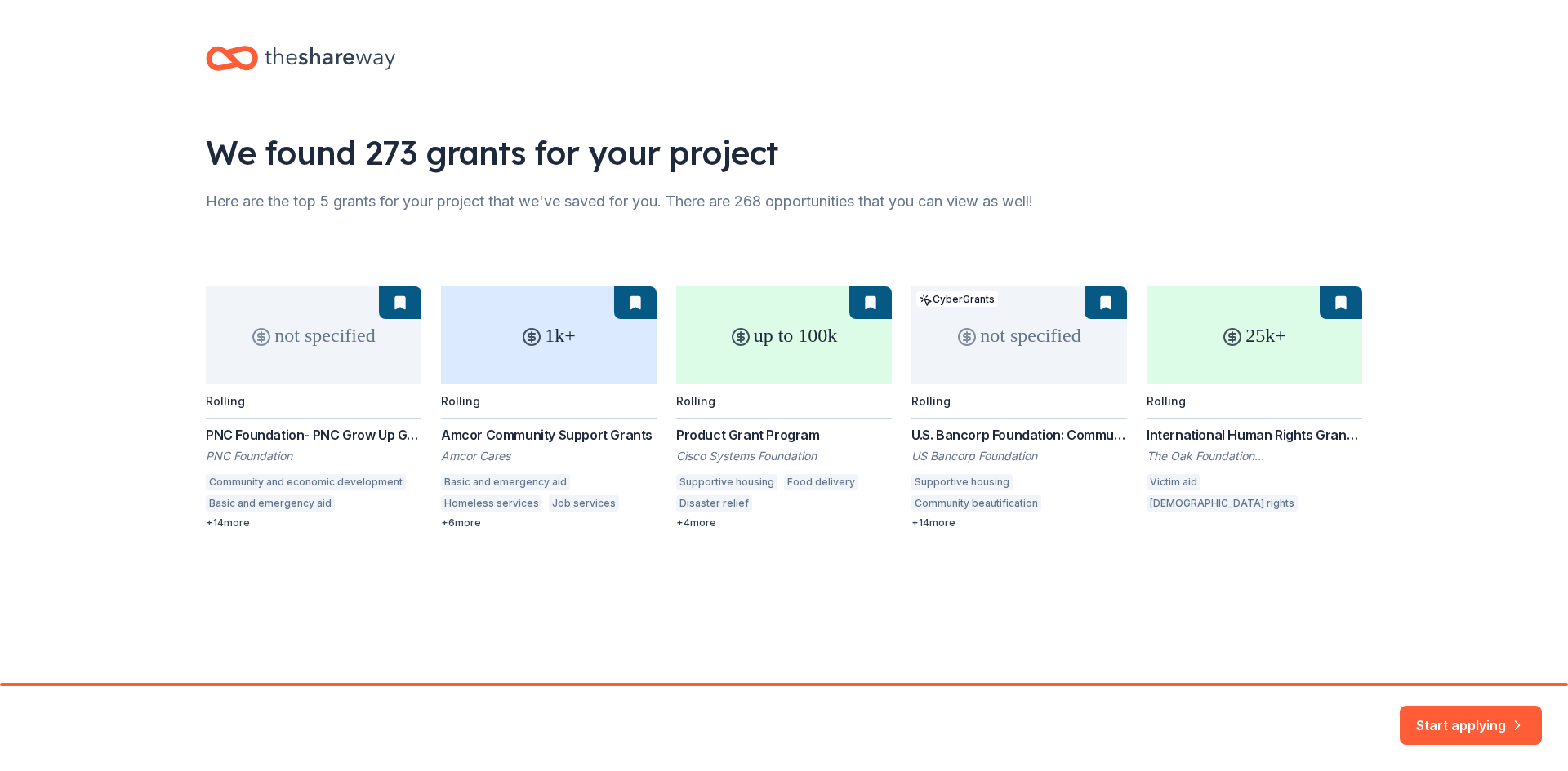
click at [581, 389] on div "not specified Rolling PNC Foundation- PNC Grow Up Great PNC Foundation Communit…" at bounding box center [783, 408] width 1156 height 244
click at [534, 362] on div "not specified Rolling PNC Foundation- PNC Grow Up Great PNC Foundation Communit…" at bounding box center [783, 408] width 1156 height 244
click at [563, 342] on div "not specified Rolling PNC Foundation- PNC Grow Up Great PNC Foundation Communit…" at bounding box center [783, 408] width 1156 height 244
click at [520, 435] on div "not specified Rolling PNC Foundation- PNC Grow Up Great PNC Foundation Communit…" at bounding box center [783, 408] width 1156 height 244
click at [634, 311] on div "not specified Rolling PNC Foundation- PNC Grow Up Great PNC Foundation Communit…" at bounding box center [783, 408] width 1156 height 244
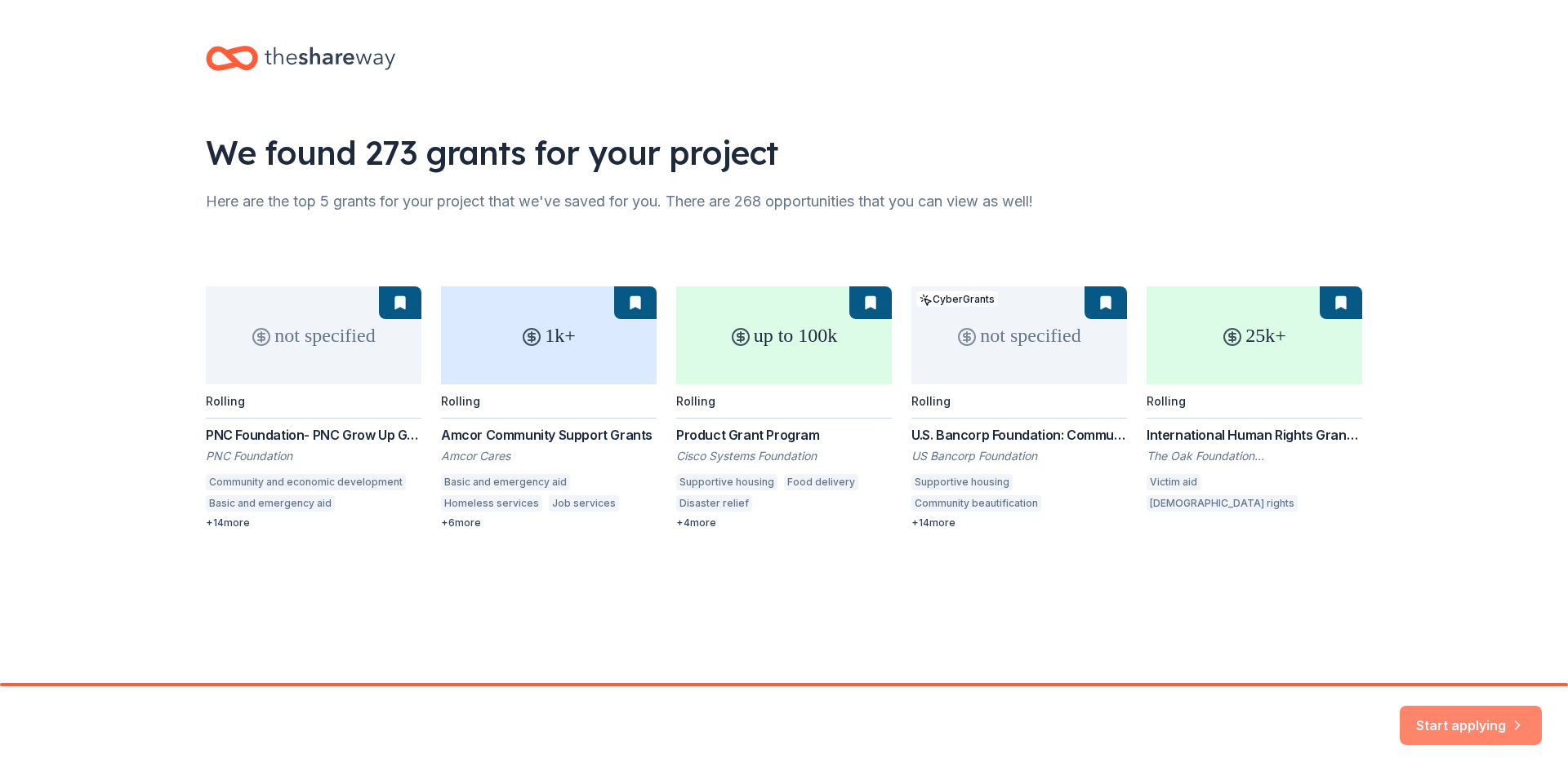
click at [1472, 697] on div "Start applying" at bounding box center [784, 728] width 1568 height 85
click at [1461, 721] on button "Start applying" at bounding box center [1471, 716] width 142 height 39
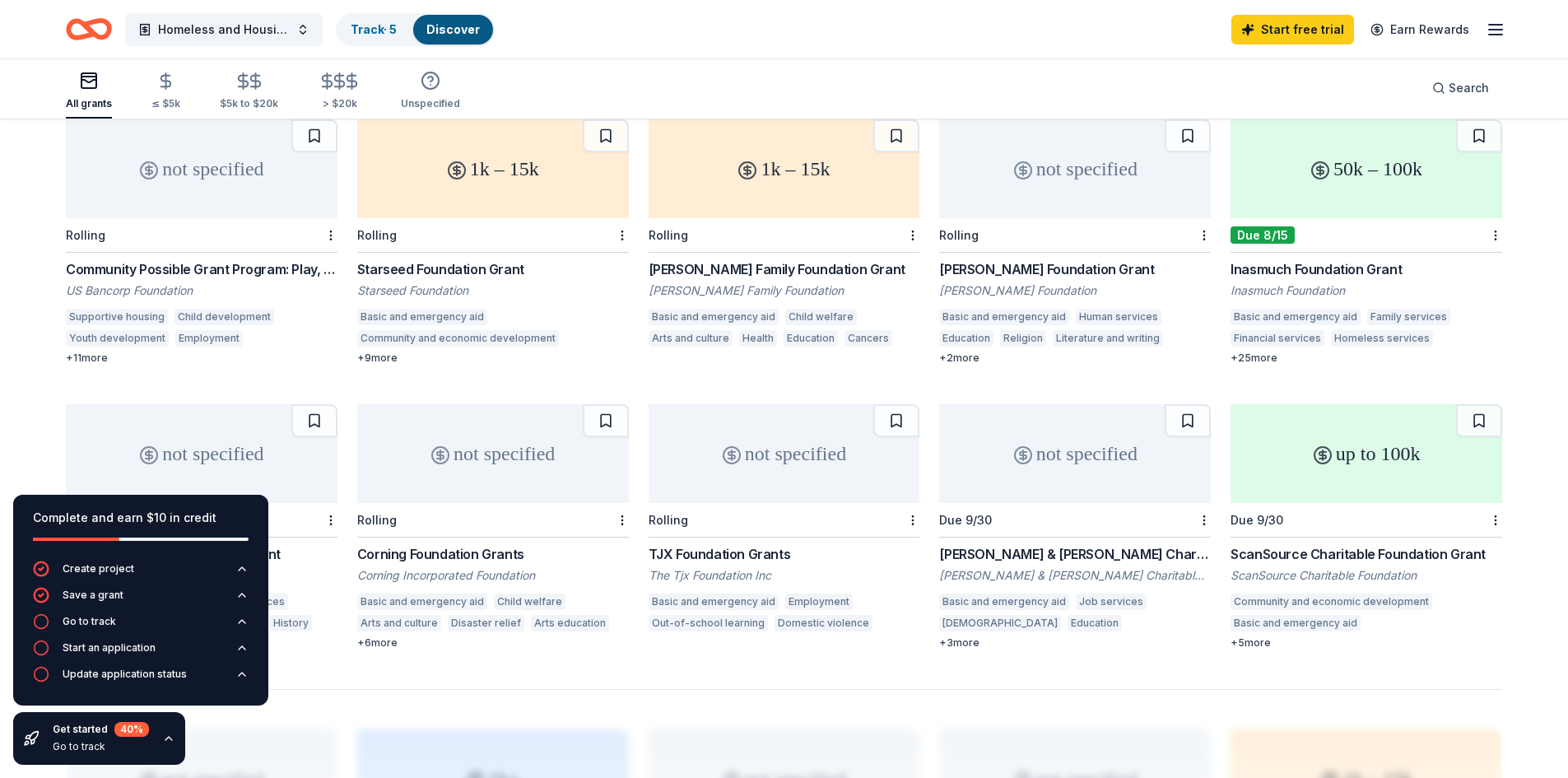
scroll to position [743, 0]
click at [1488, 407] on button at bounding box center [1479, 423] width 46 height 33
click at [898, 407] on button at bounding box center [896, 423] width 46 height 33
click at [608, 407] on button at bounding box center [606, 423] width 46 height 33
click at [308, 407] on button at bounding box center [314, 423] width 46 height 33
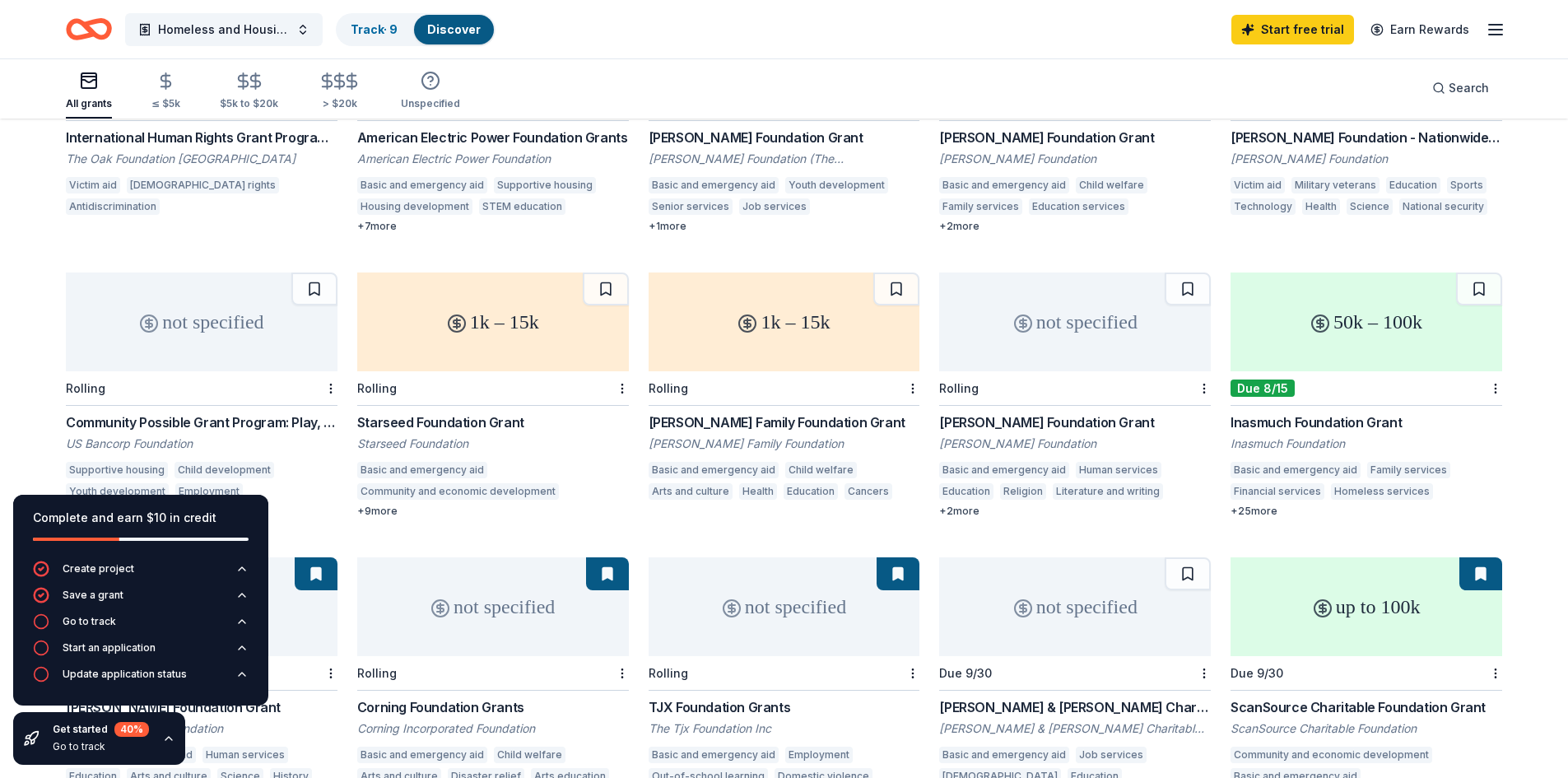
scroll to position [530, 0]
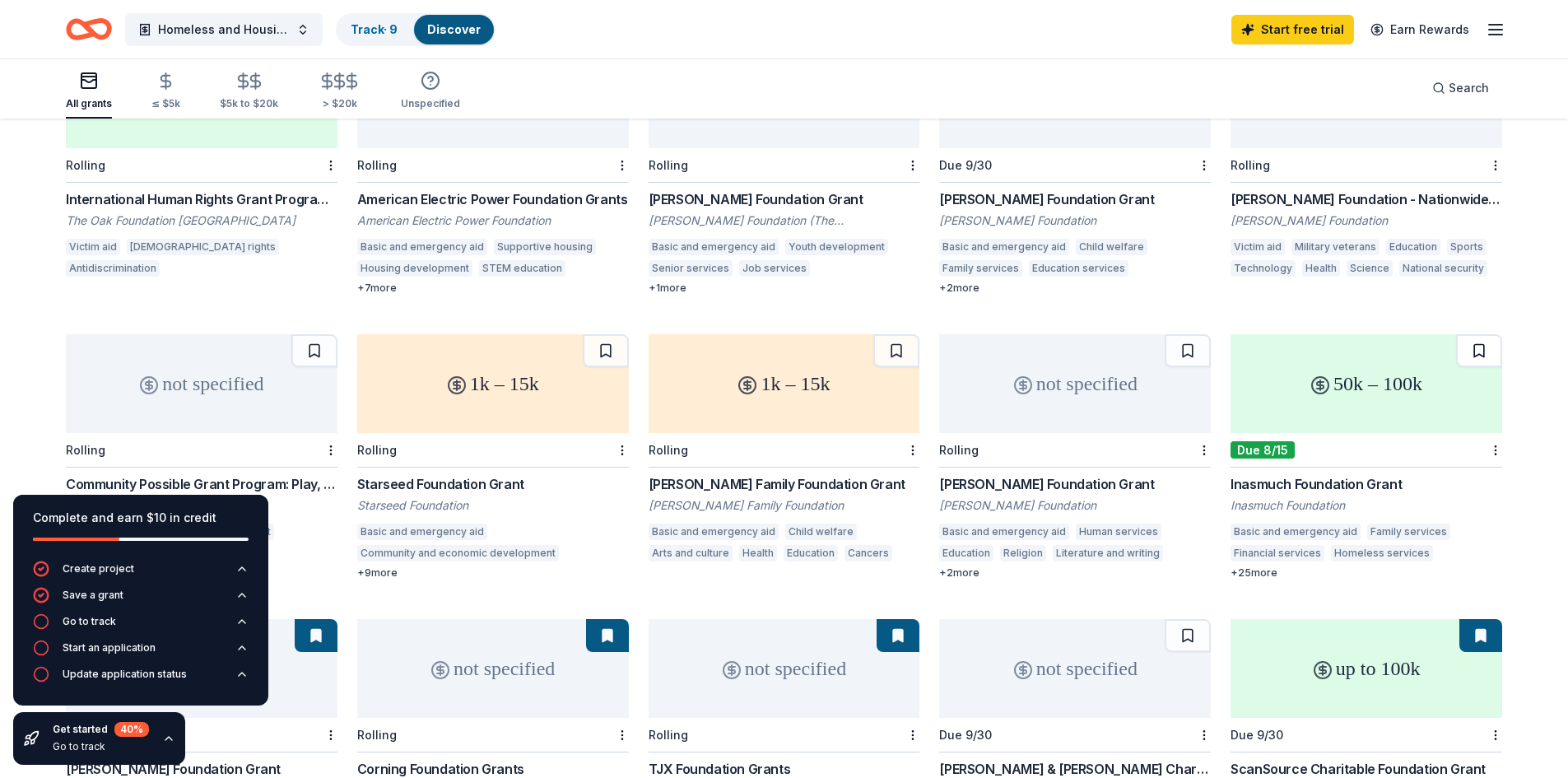
click at [1470, 334] on button at bounding box center [1479, 350] width 46 height 33
click at [1182, 336] on button at bounding box center [1187, 350] width 46 height 33
click at [892, 334] on button at bounding box center [896, 350] width 46 height 33
click at [617, 334] on button at bounding box center [606, 350] width 46 height 33
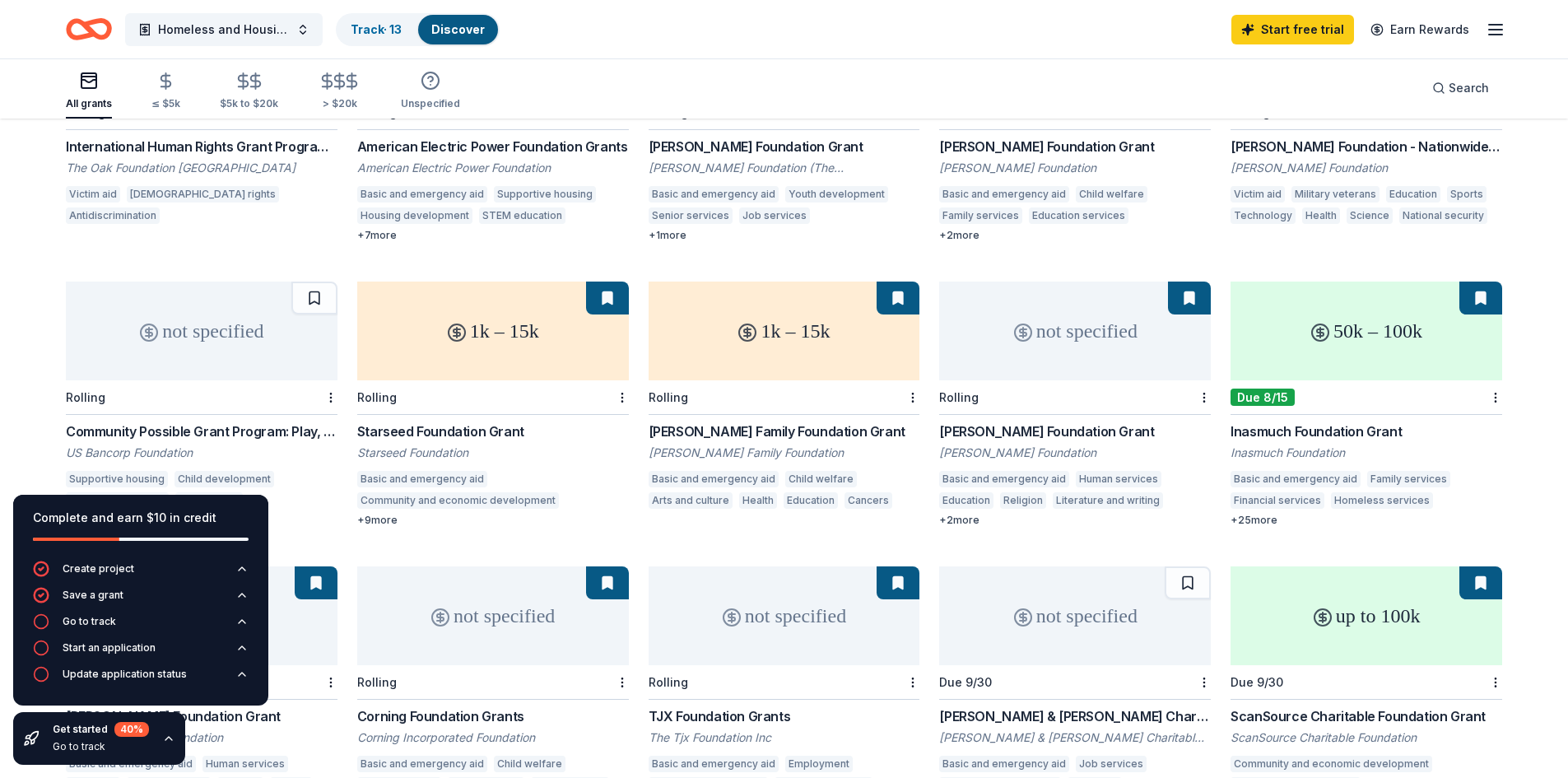
scroll to position [551, 0]
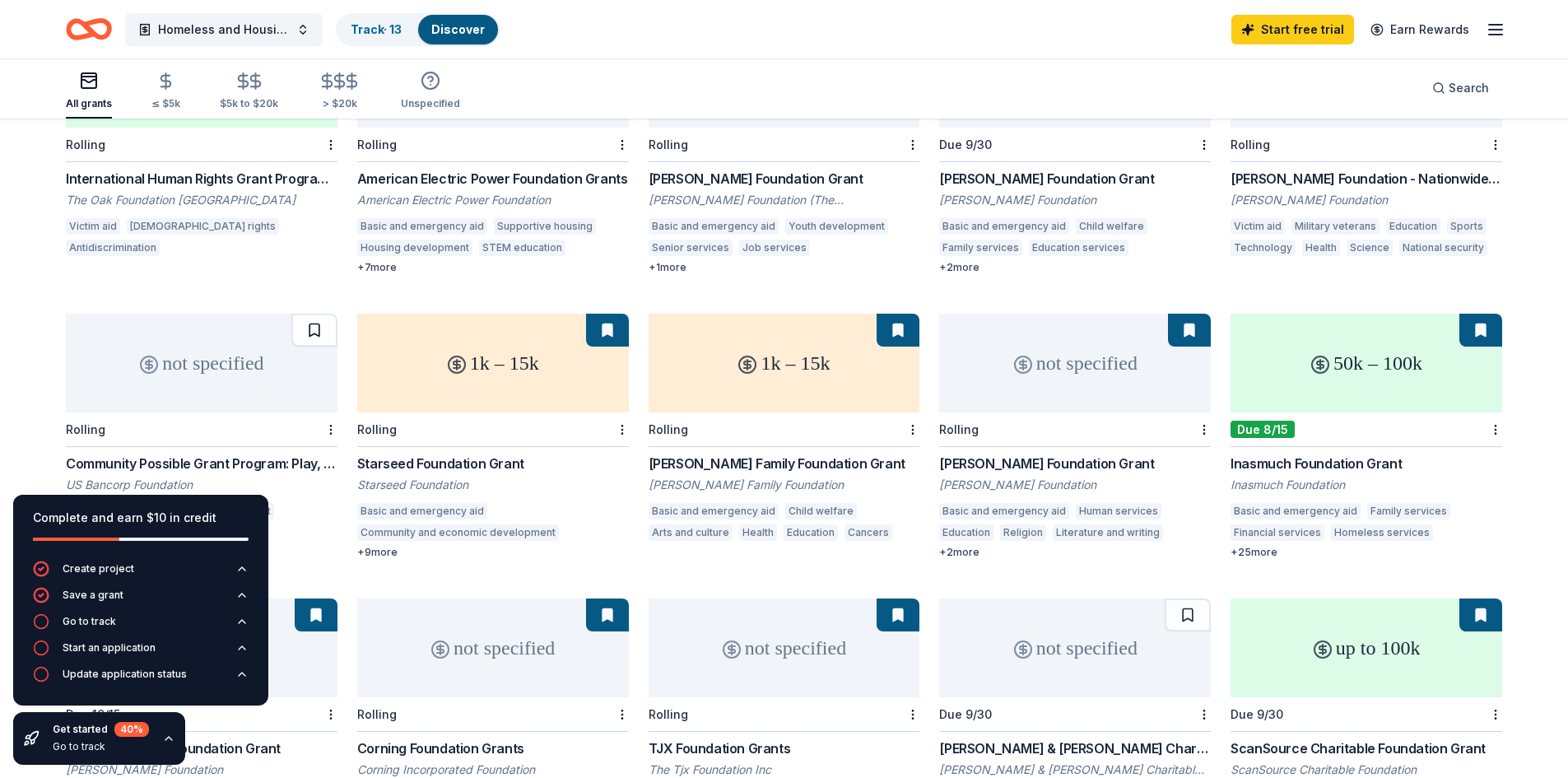
click at [313, 313] on button at bounding box center [314, 330] width 46 height 33
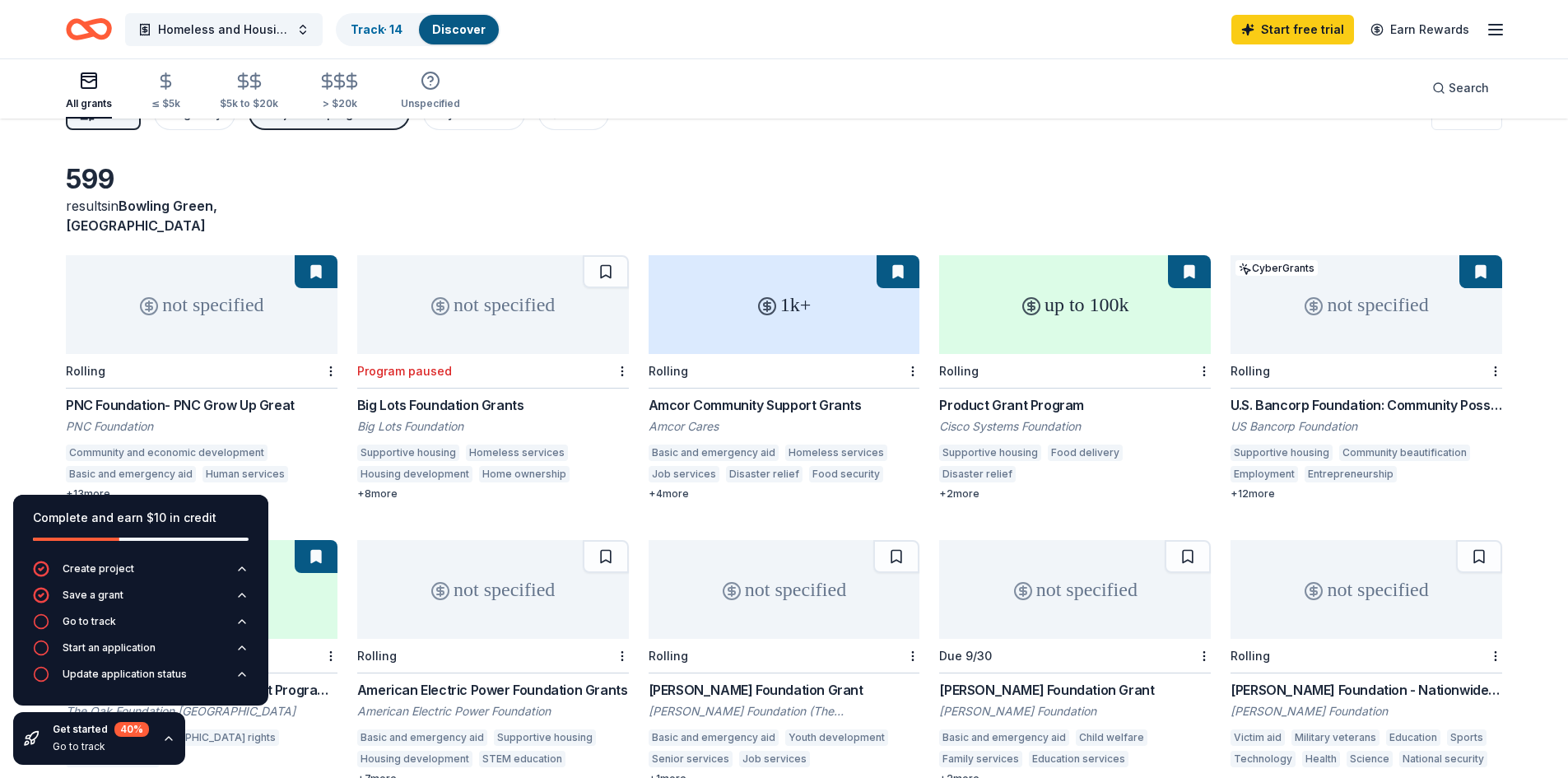
scroll to position [22, 0]
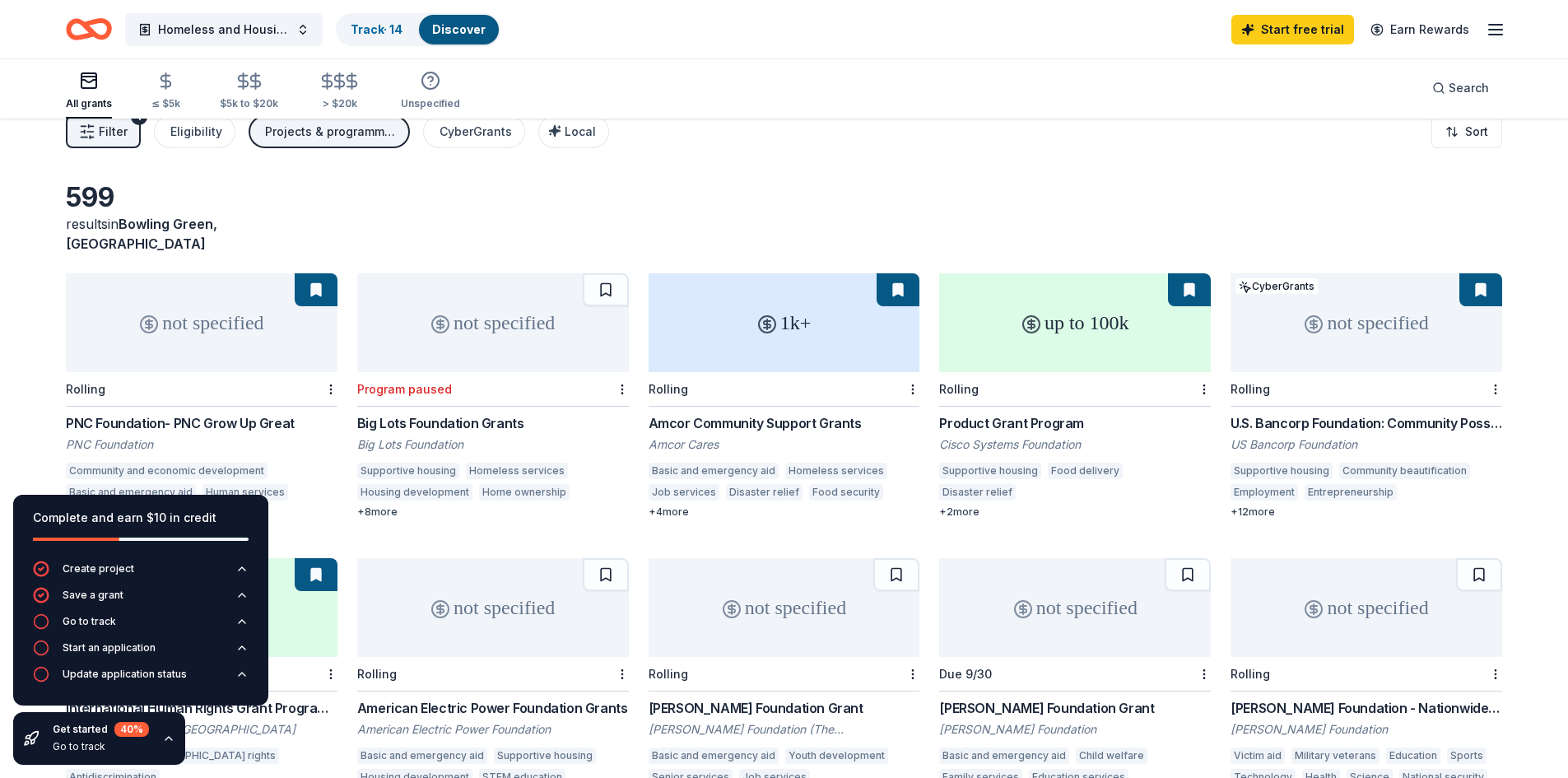
click at [1490, 274] on button at bounding box center [1482, 290] width 43 height 33
click at [1482, 274] on button at bounding box center [1482, 290] width 43 height 33
click at [1483, 274] on button at bounding box center [1482, 290] width 43 height 33
click at [1191, 274] on button at bounding box center [1190, 290] width 43 height 33
click at [914, 303] on div "1k+" at bounding box center [785, 323] width 272 height 99
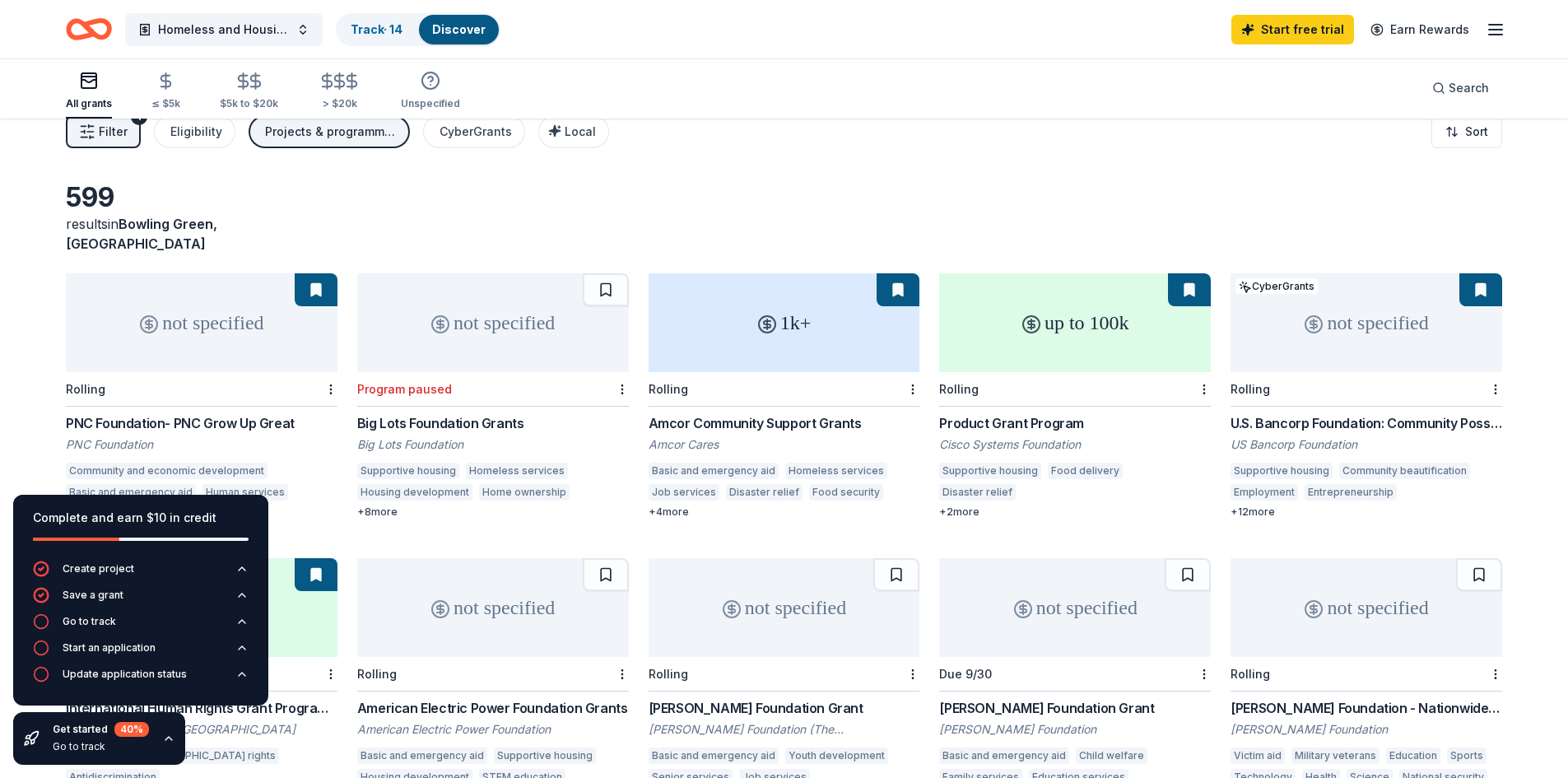
click at [302, 314] on div "not specified" at bounding box center [202, 323] width 272 height 99
click at [845, 347] on div "1k+" at bounding box center [785, 323] width 272 height 99
click at [1113, 372] on div "Rolling" at bounding box center [1076, 389] width 272 height 34
click at [1361, 334] on div "not specified" at bounding box center [1366, 323] width 272 height 99
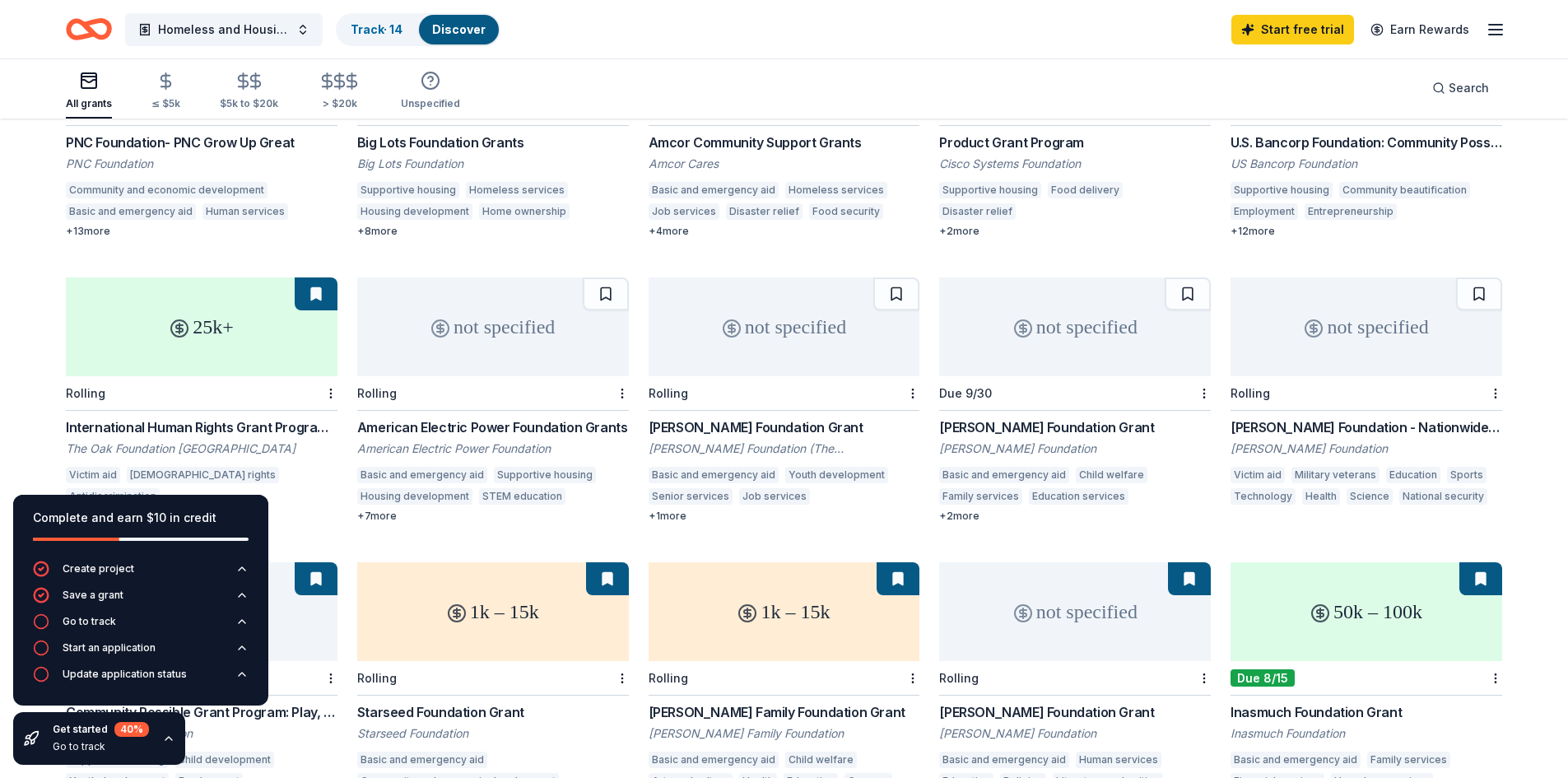
scroll to position [333, 0]
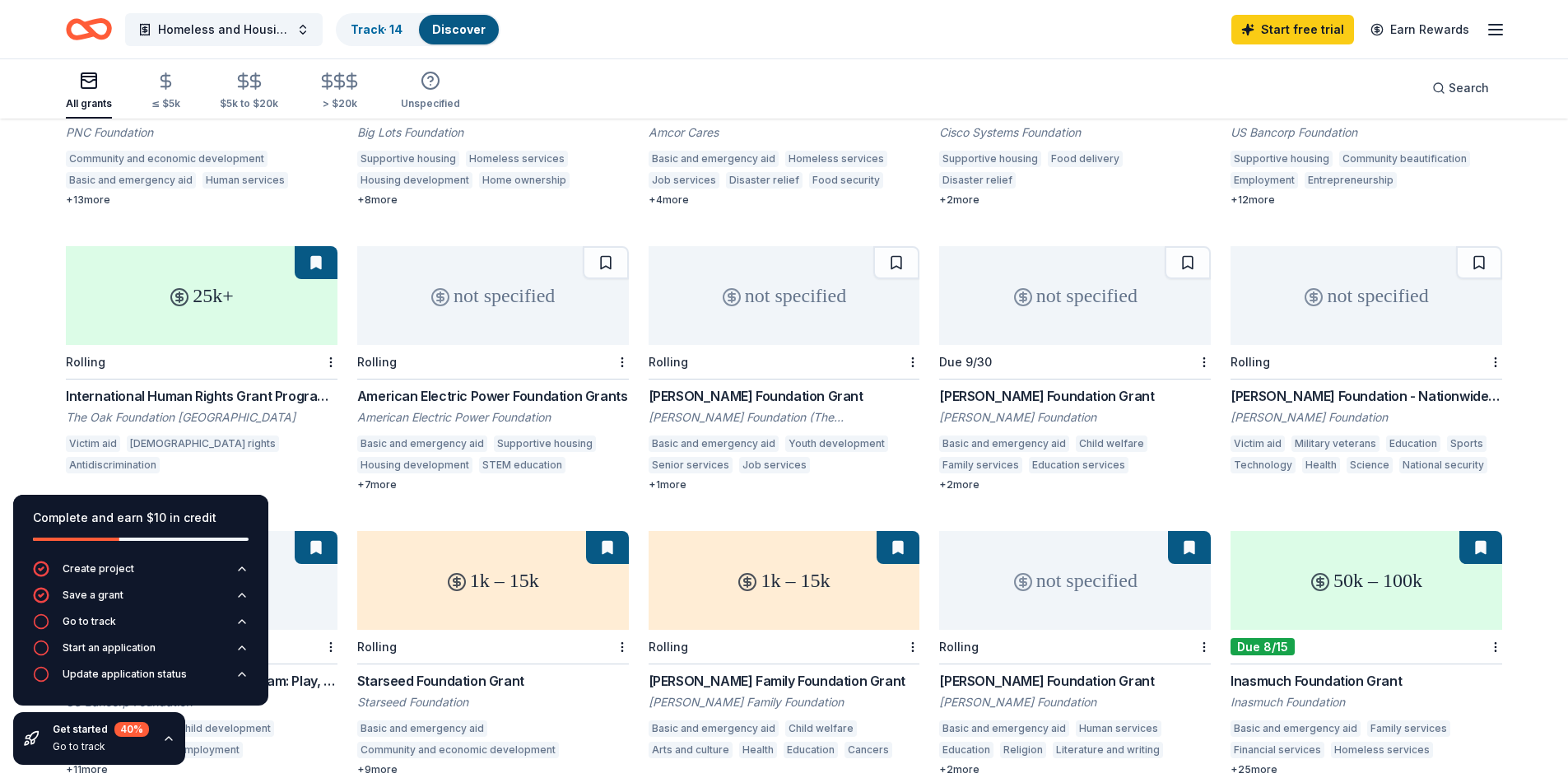
click at [1050, 386] on div "Dirk Nowitzki Foundation Grant" at bounding box center [1076, 396] width 272 height 20
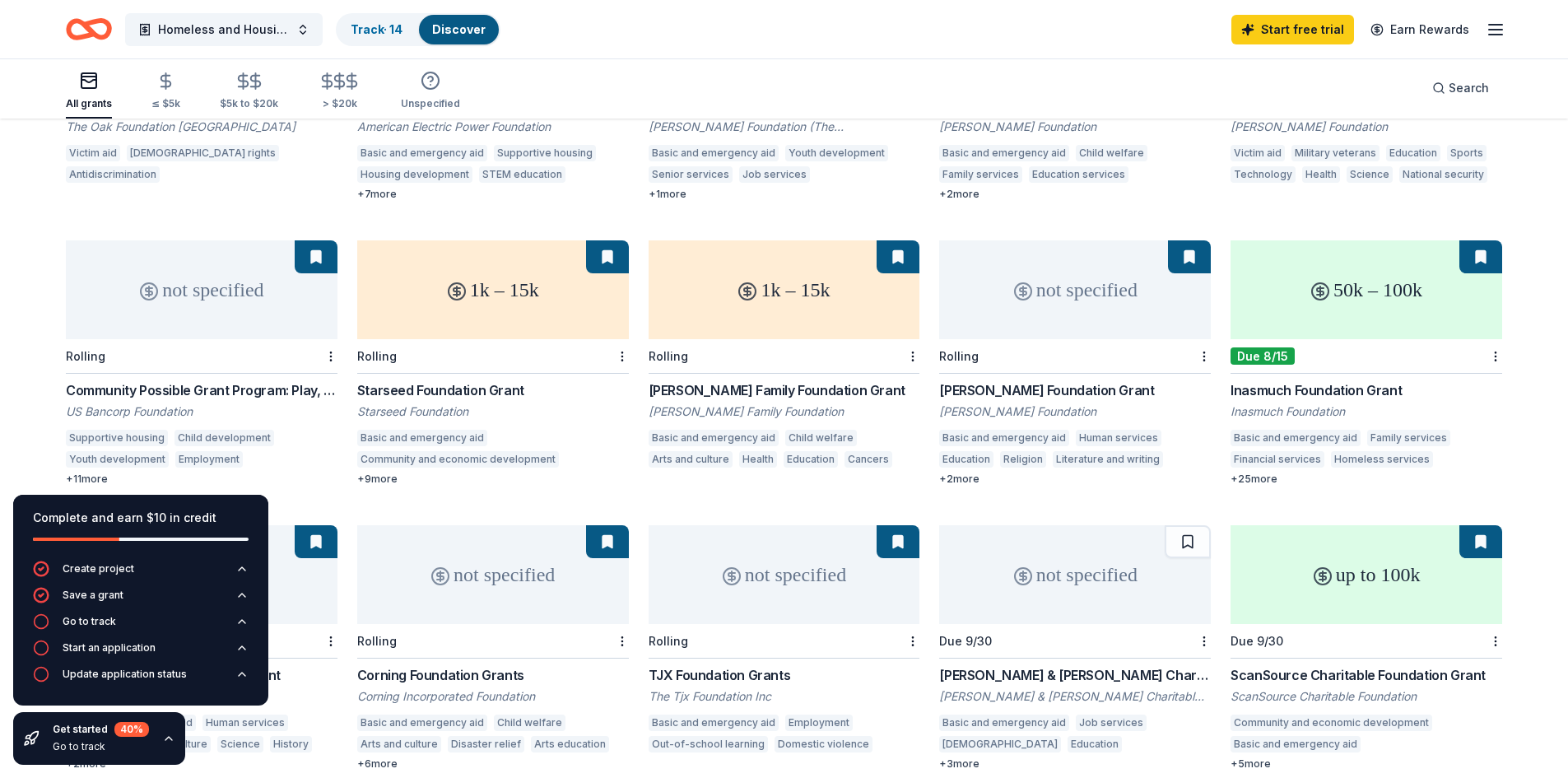
scroll to position [645, 0]
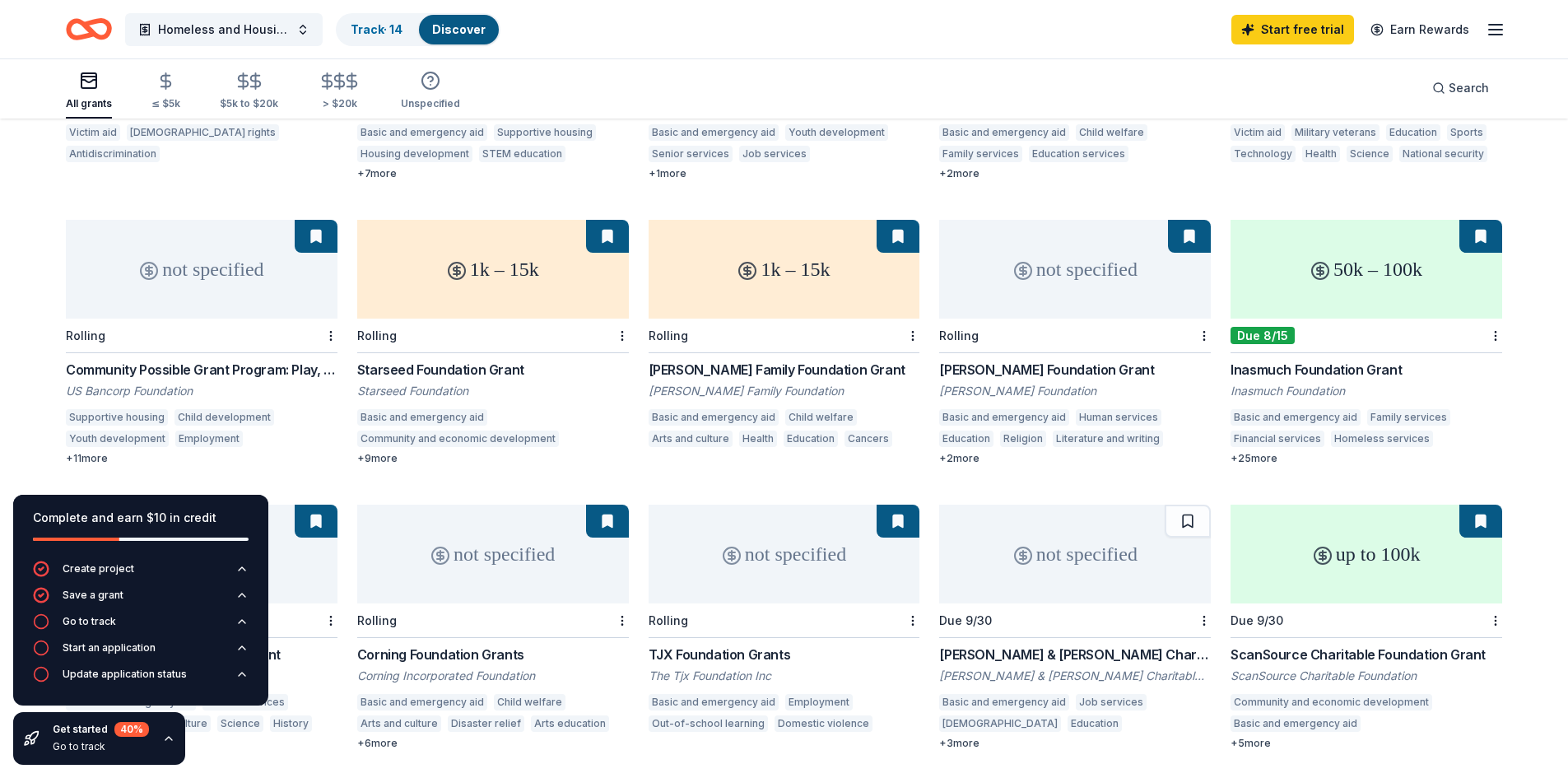
click at [463, 294] on div "1k – 15k" at bounding box center [493, 269] width 272 height 99
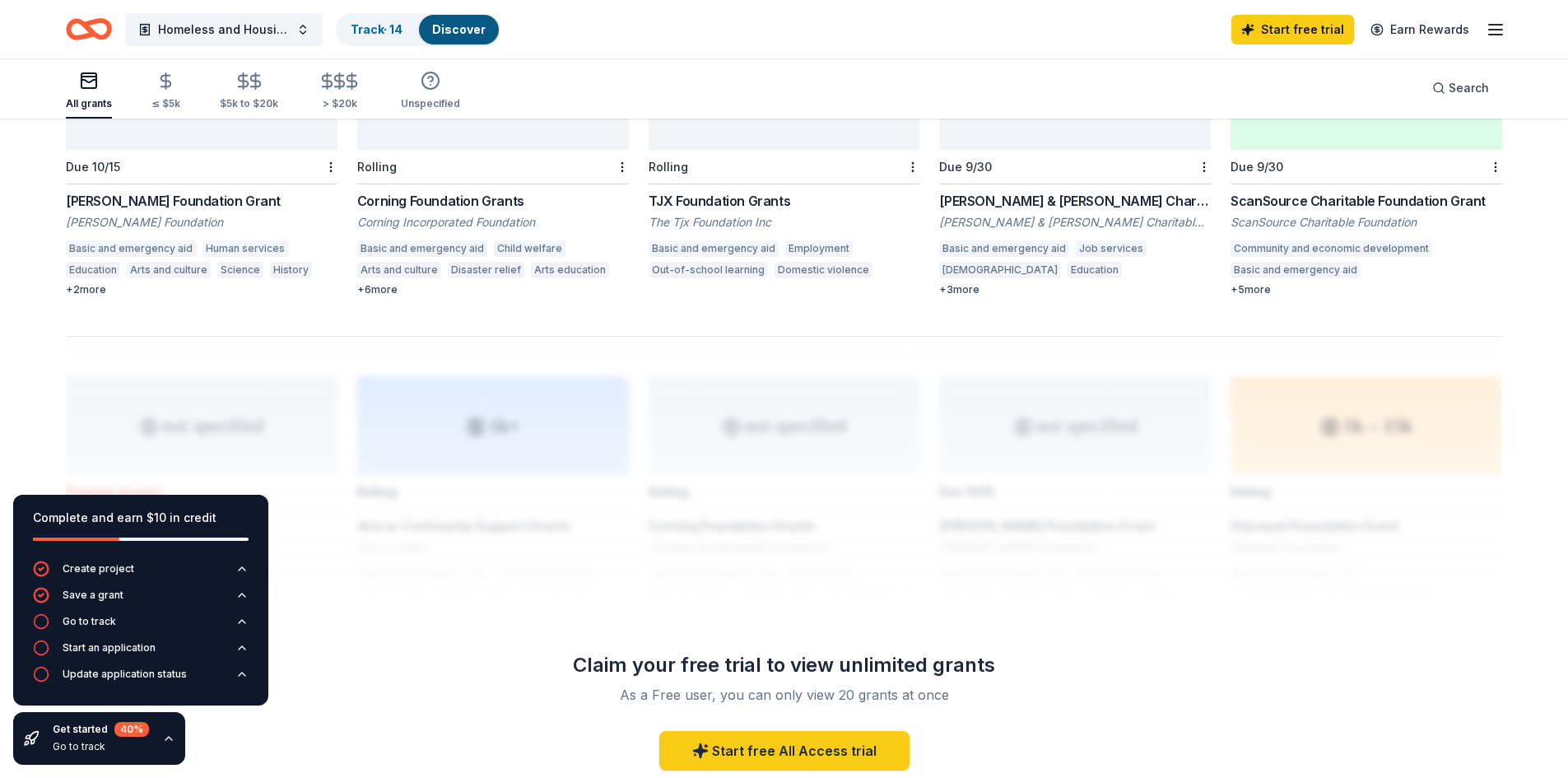
scroll to position [1144, 0]
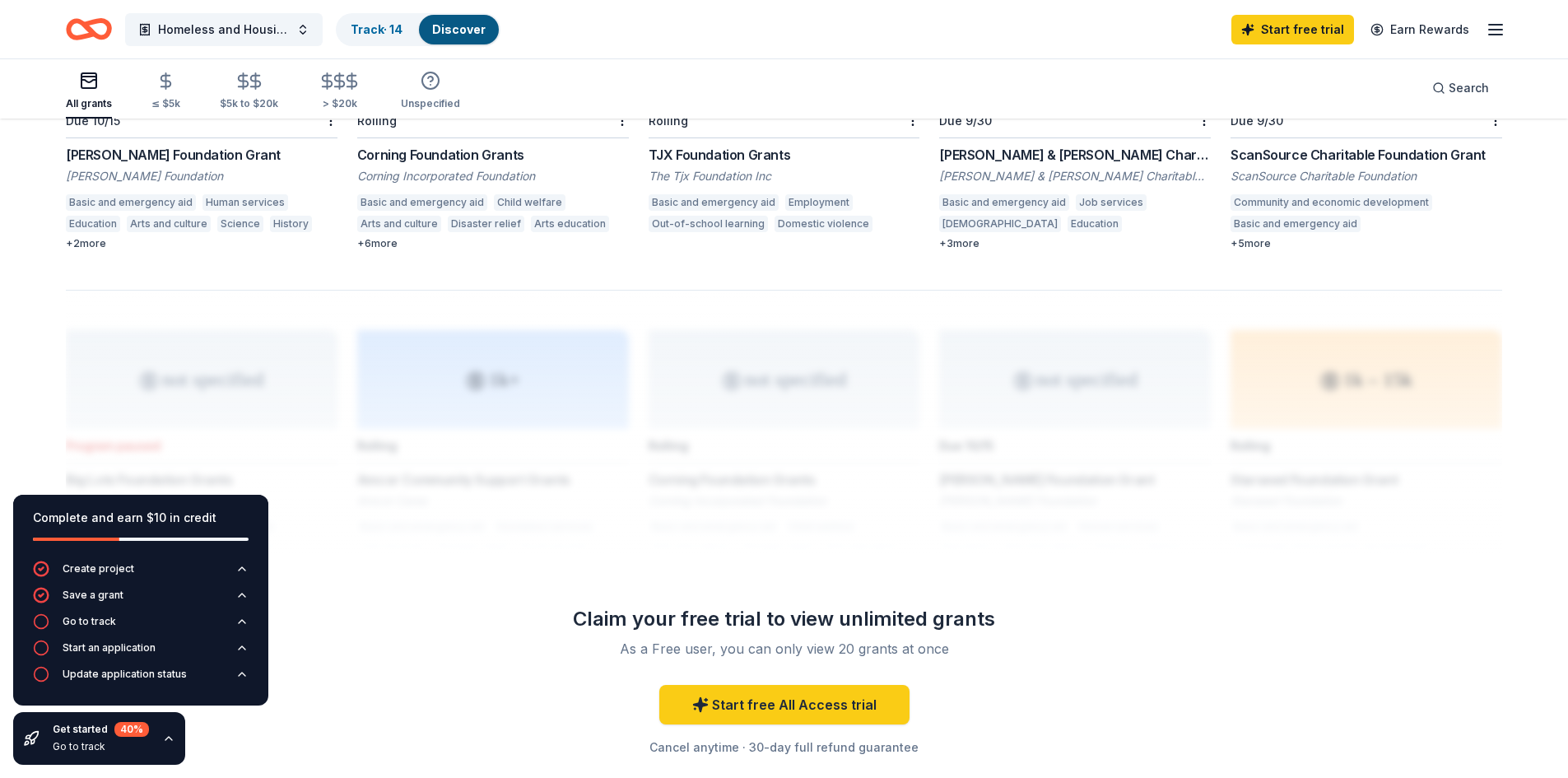
click at [1356, 194] on div "Community and economic development Basic and emergency aid Shelter and resident…" at bounding box center [1366, 216] width 272 height 43
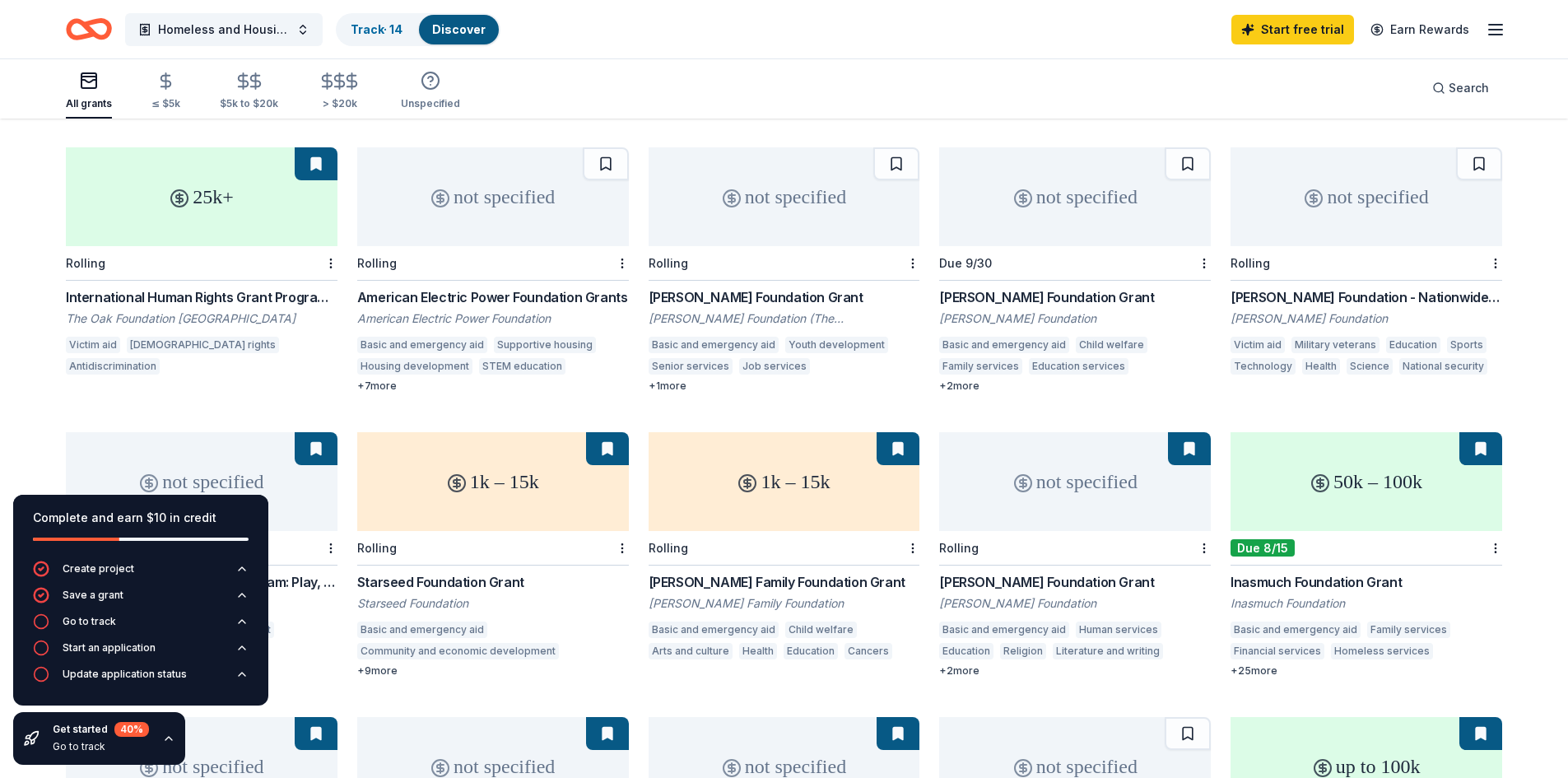
scroll to position [0, 0]
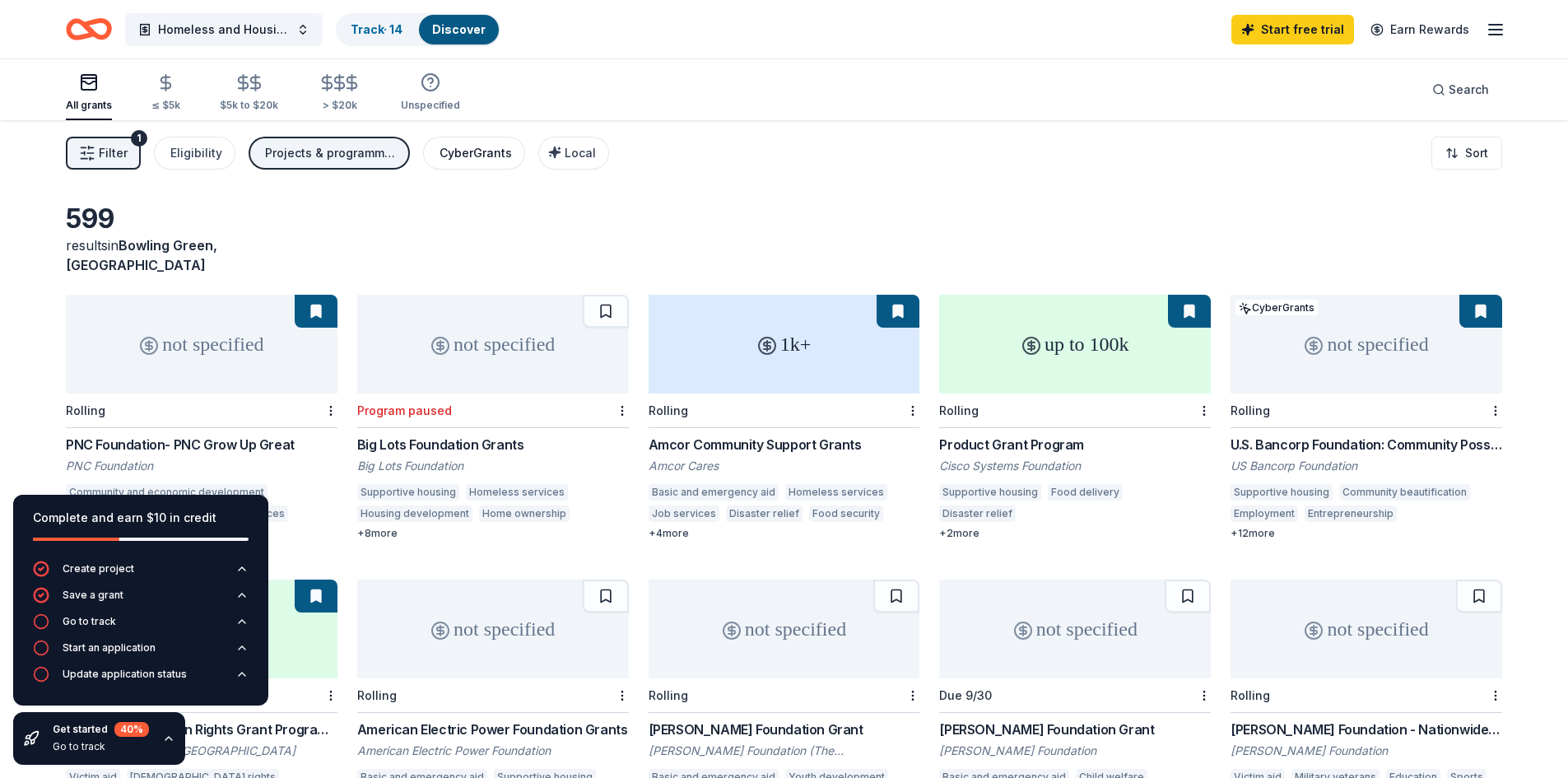
click at [479, 159] on div "CyberGrants" at bounding box center [475, 153] width 72 height 20
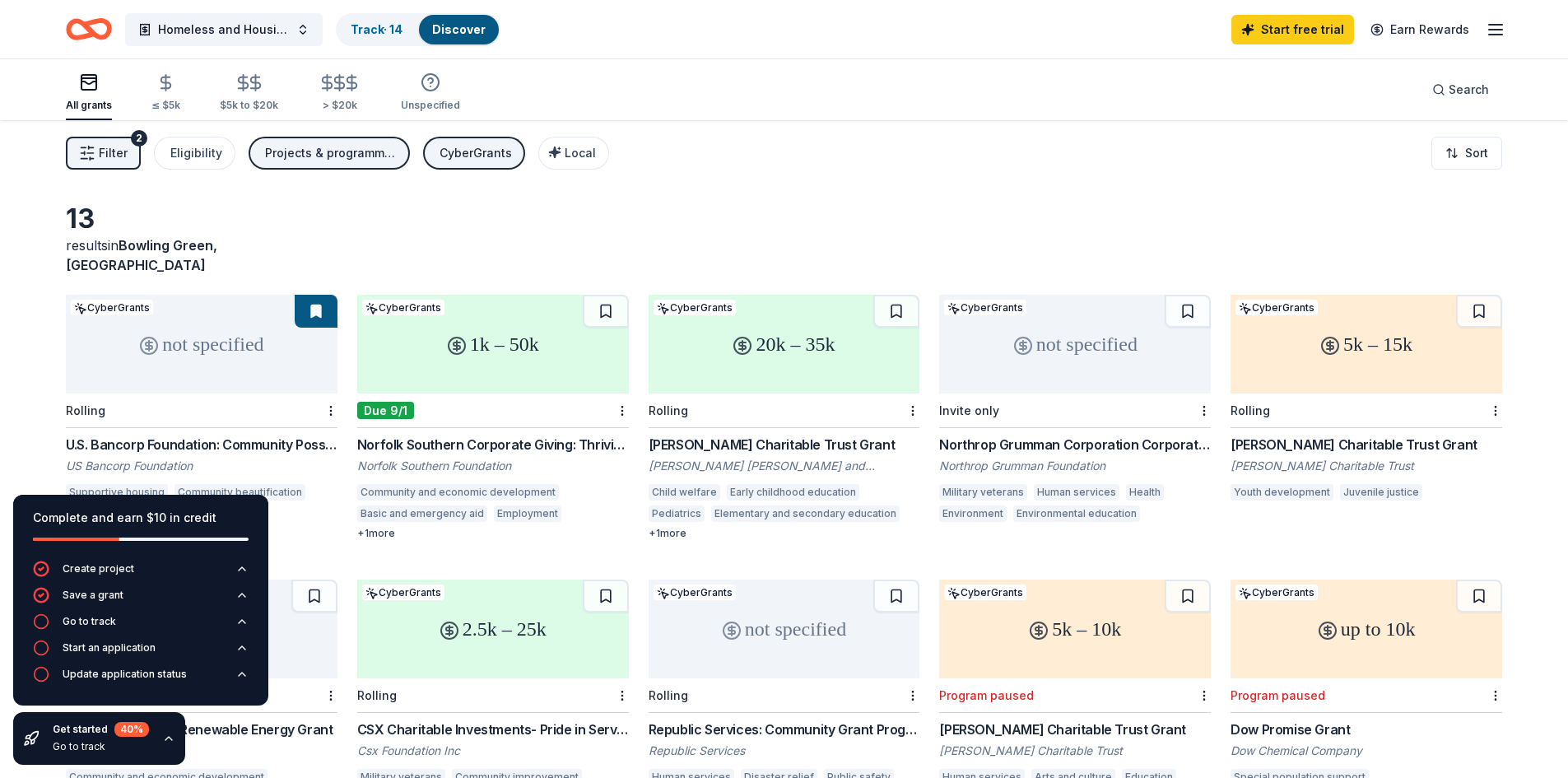
click at [765, 399] on div "Rolling" at bounding box center [785, 411] width 272 height 34
click at [572, 156] on span "Local" at bounding box center [580, 153] width 32 height 14
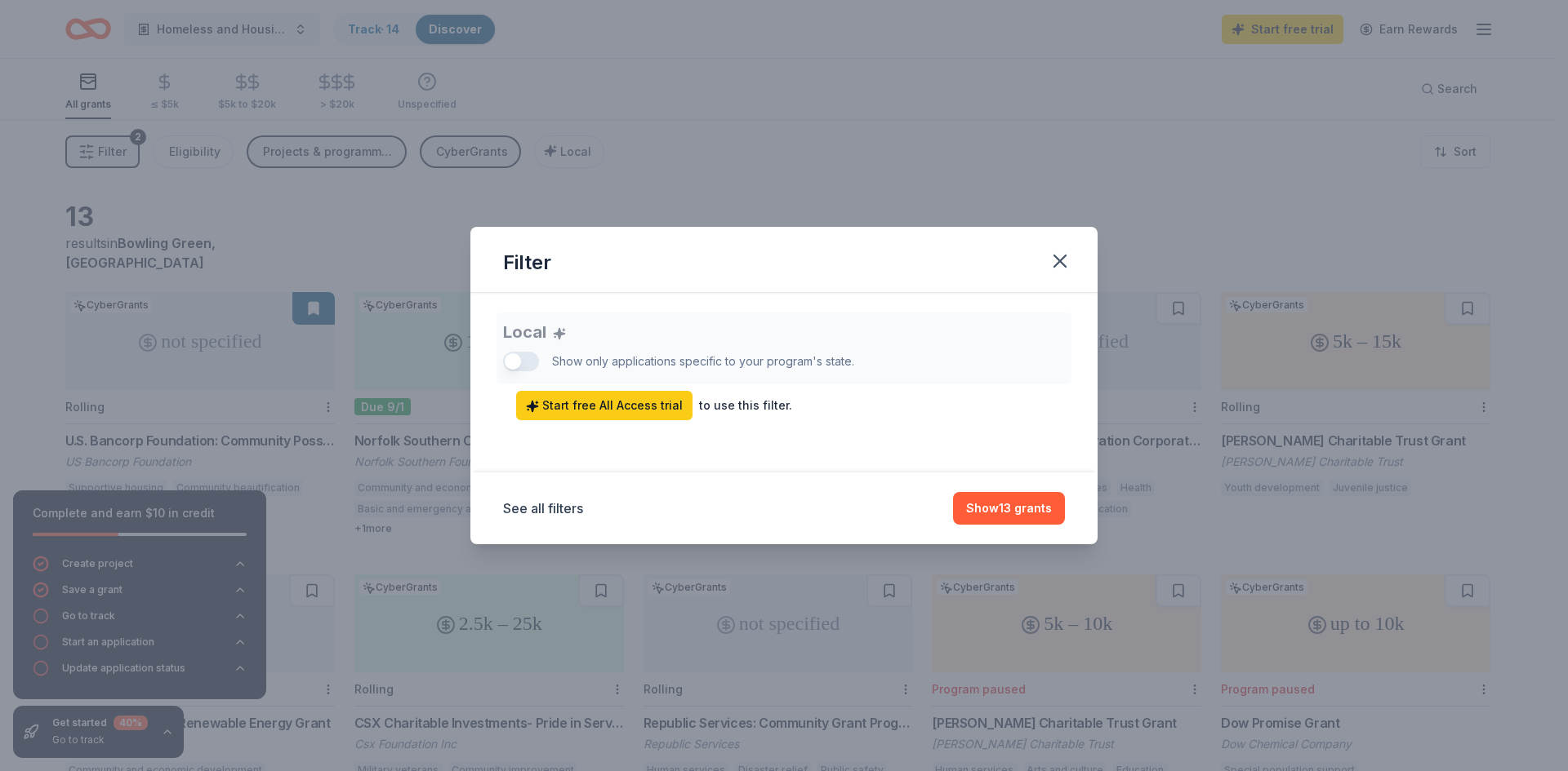
click at [521, 368] on div "Local Show only applications specific to your program's state. Start free All A…" at bounding box center [783, 366] width 562 height 108
click at [510, 359] on div "Local Show only applications specific to your program's state. Start free All A…" at bounding box center [783, 366] width 562 height 108
click at [552, 404] on span "Start free All Access trial" at bounding box center [605, 406] width 157 height 20
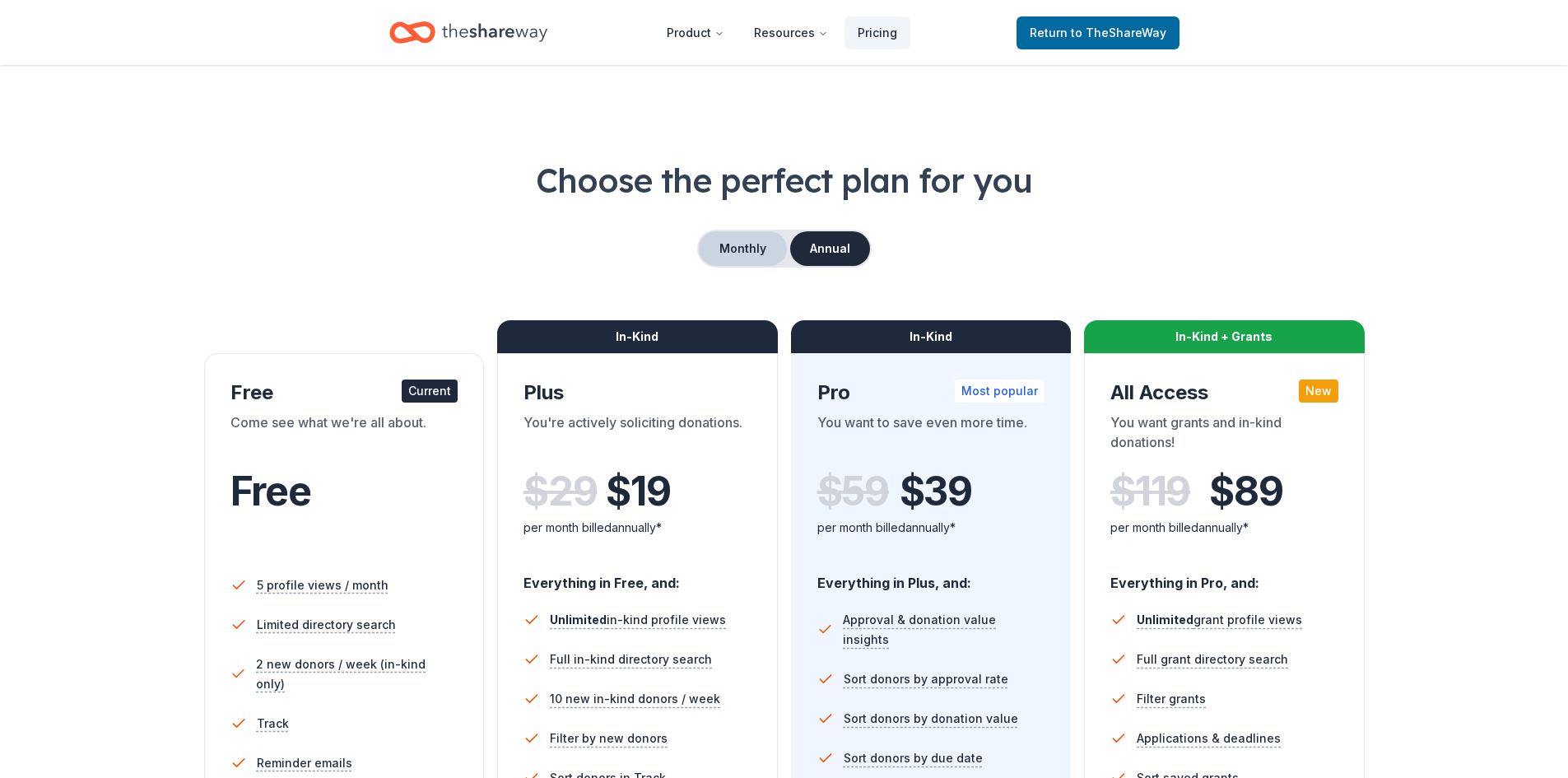
click at [725, 248] on button "Monthly" at bounding box center [743, 249] width 88 height 34
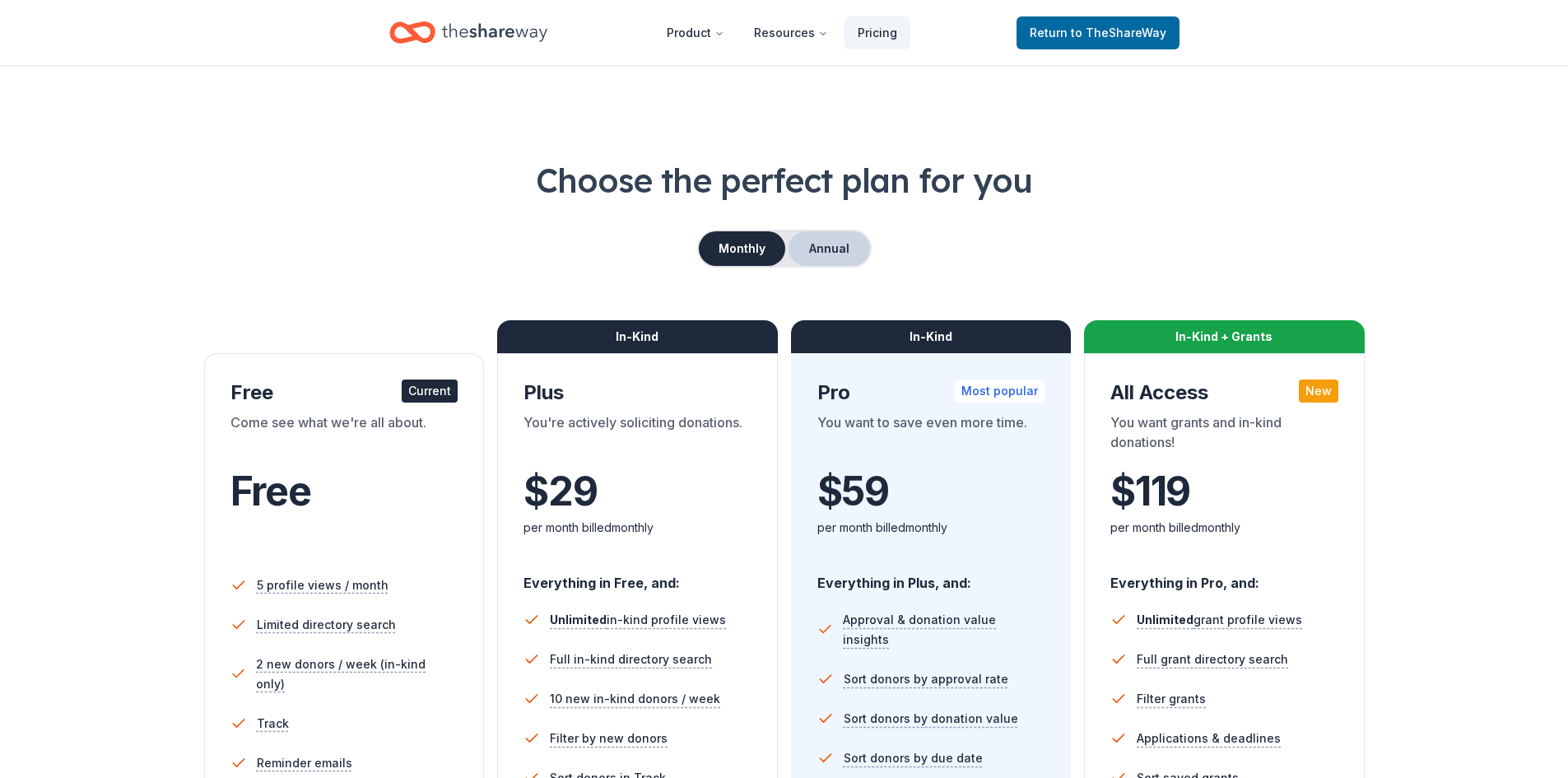
click at [825, 248] on button "Annual" at bounding box center [829, 249] width 82 height 34
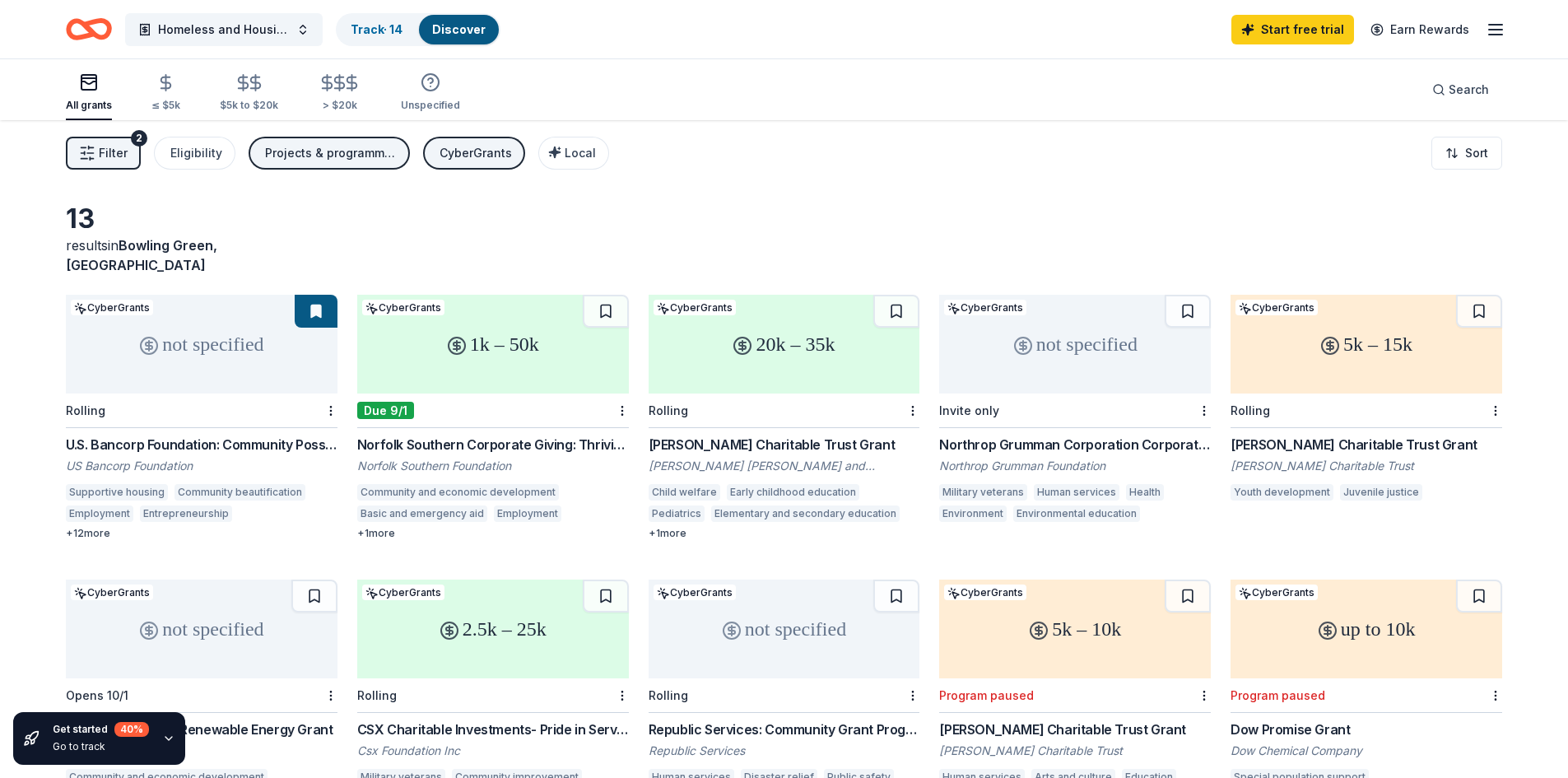
click at [1273, 458] on div "Willis C. Helm Charitable Trust" at bounding box center [1366, 466] width 272 height 16
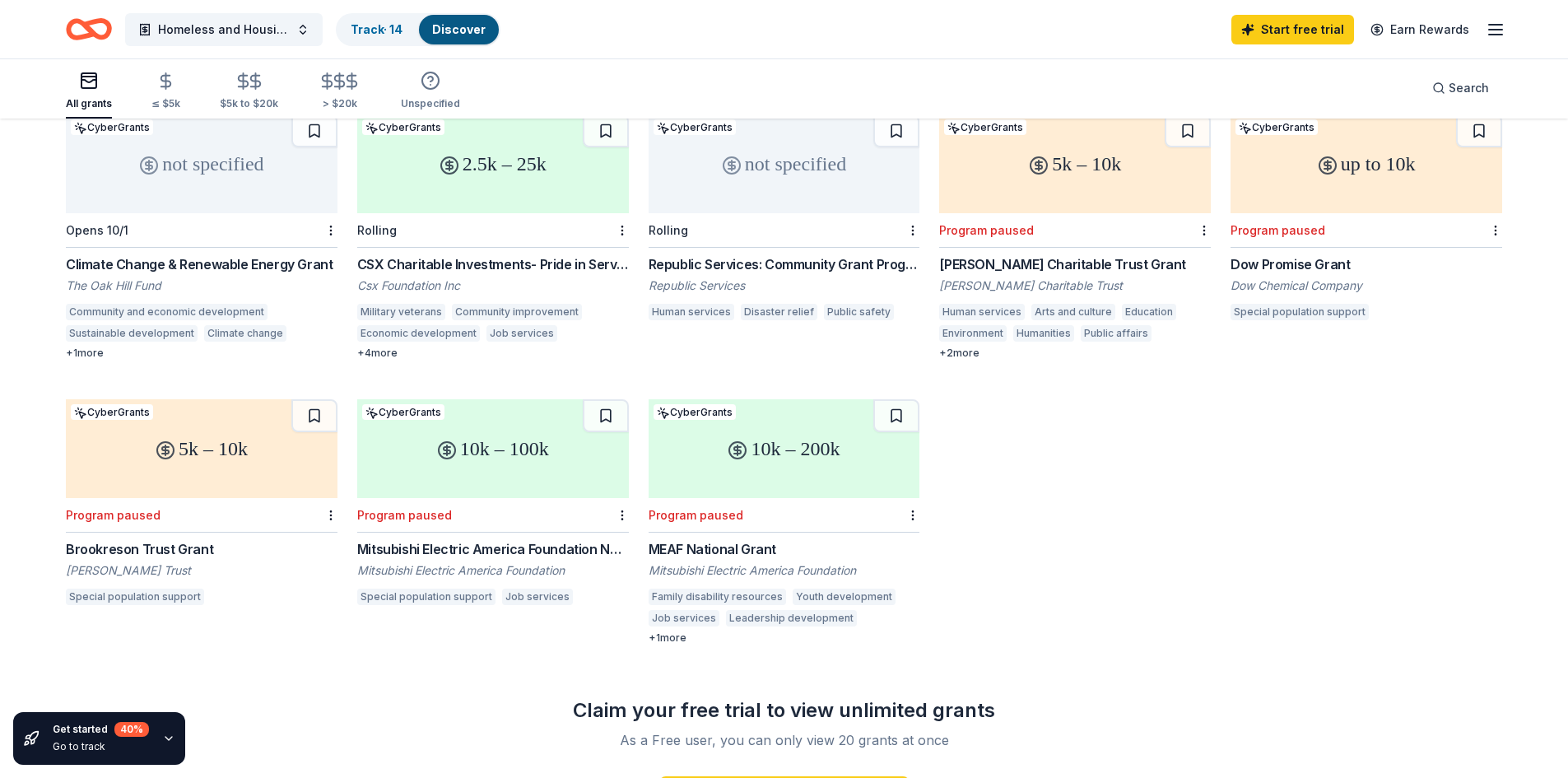
scroll to position [470, 0]
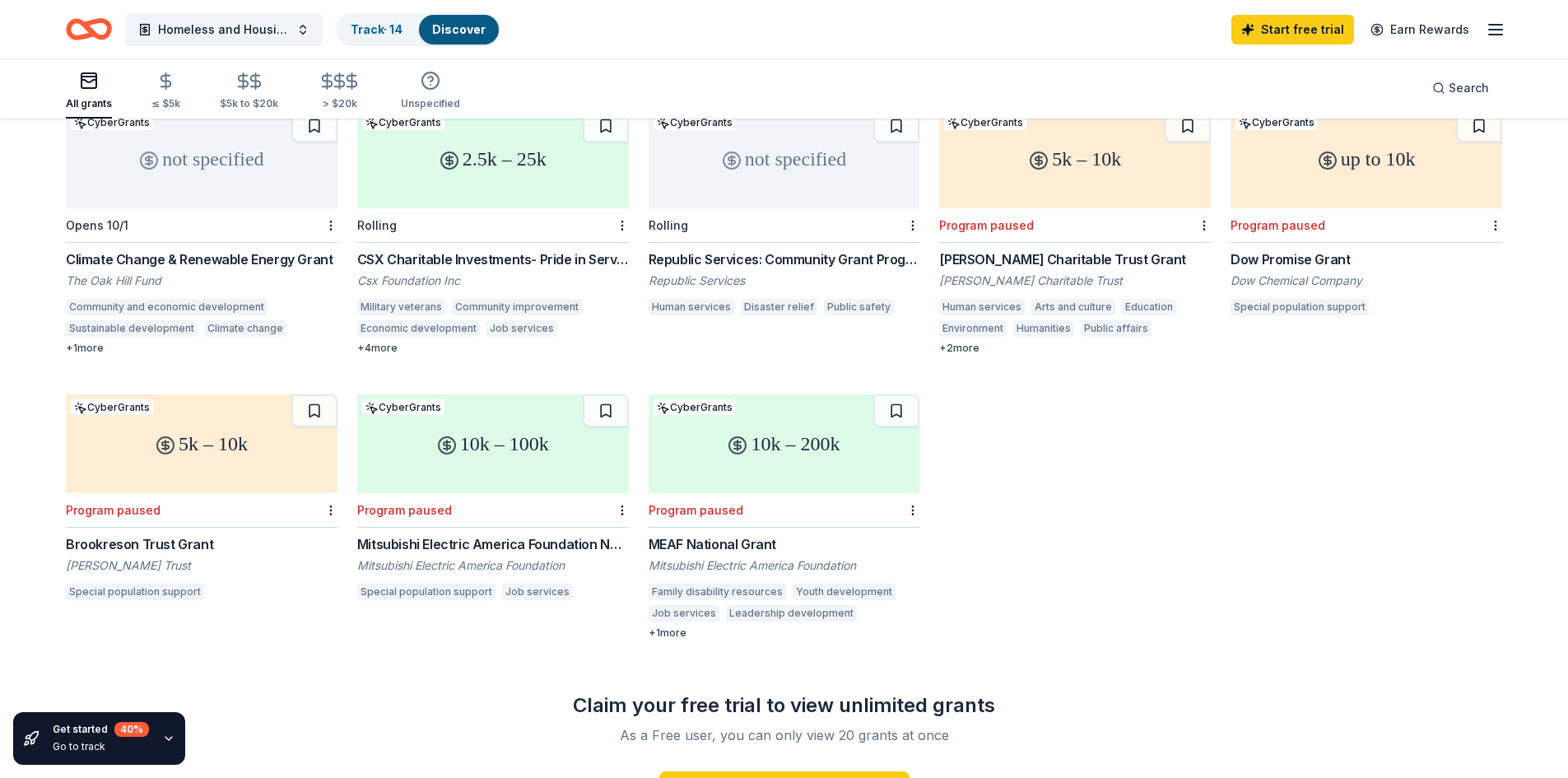
click at [226, 448] on div "5k – 10k" at bounding box center [202, 444] width 272 height 99
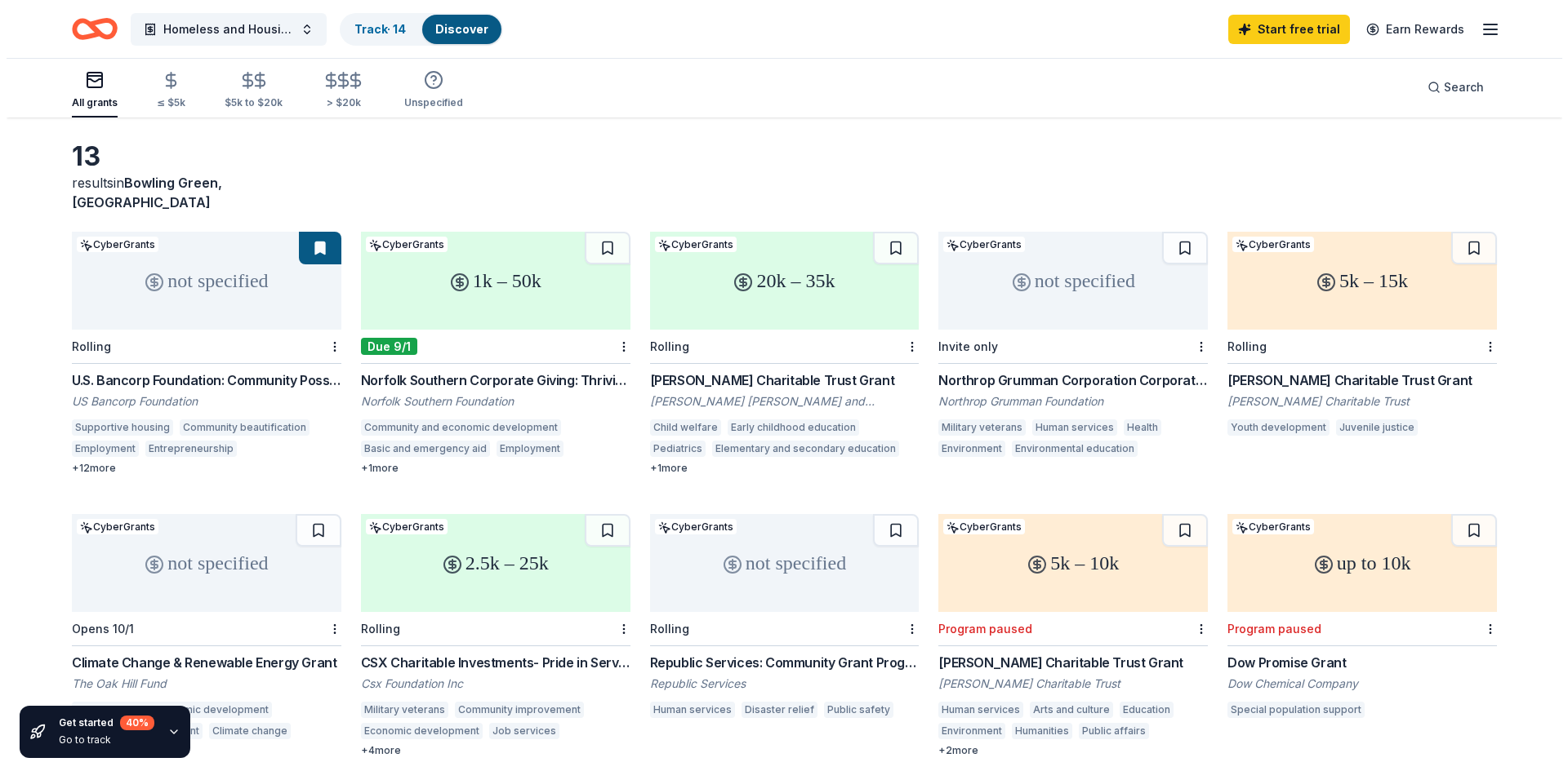
scroll to position [0, 0]
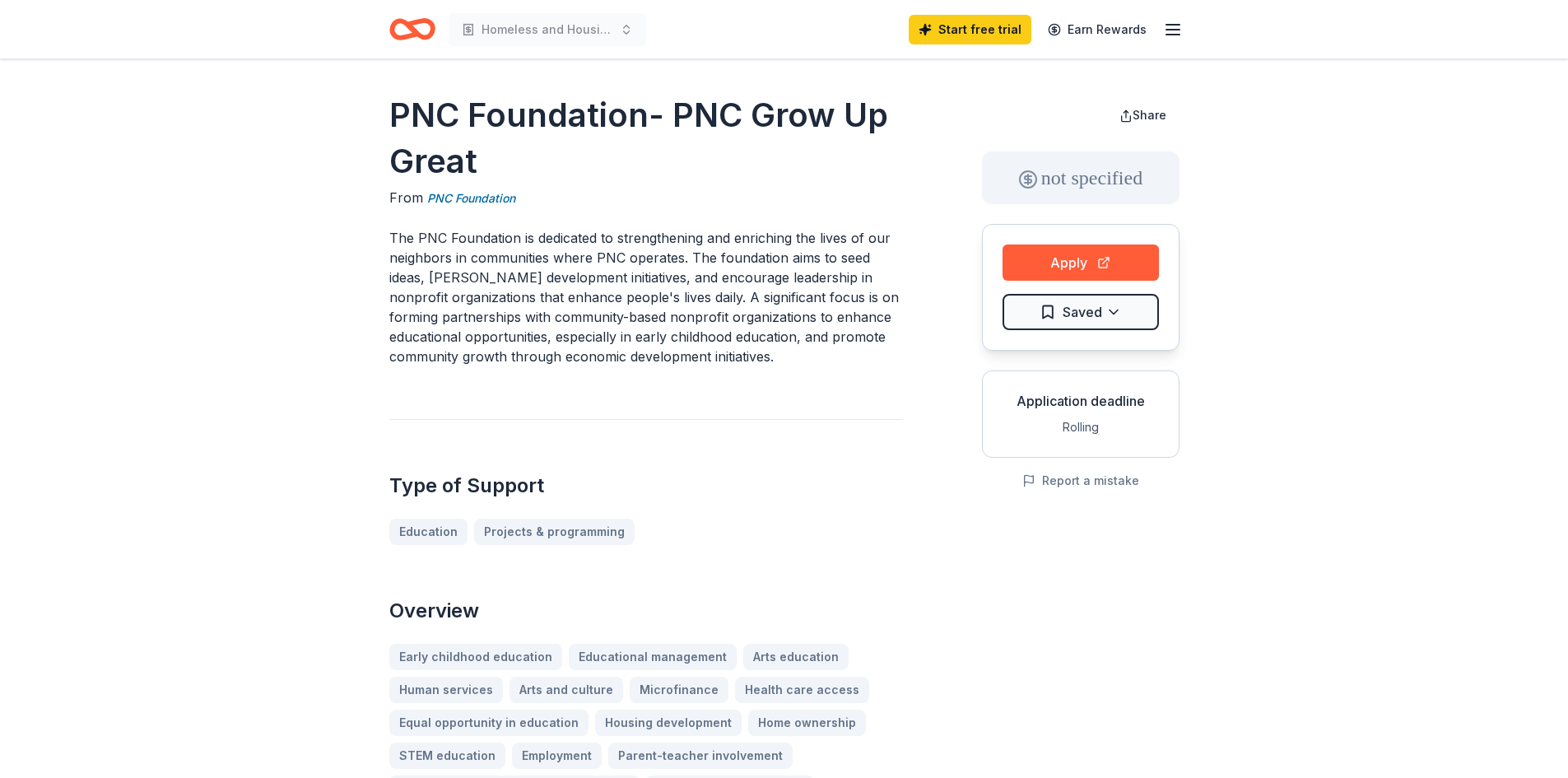
drag, startPoint x: 1562, startPoint y: 68, endPoint x: 1563, endPoint y: 79, distance: 11.0
click at [1072, 272] on button "Apply" at bounding box center [1081, 263] width 157 height 36
click at [1047, 258] on button "Apply" at bounding box center [1081, 263] width 157 height 36
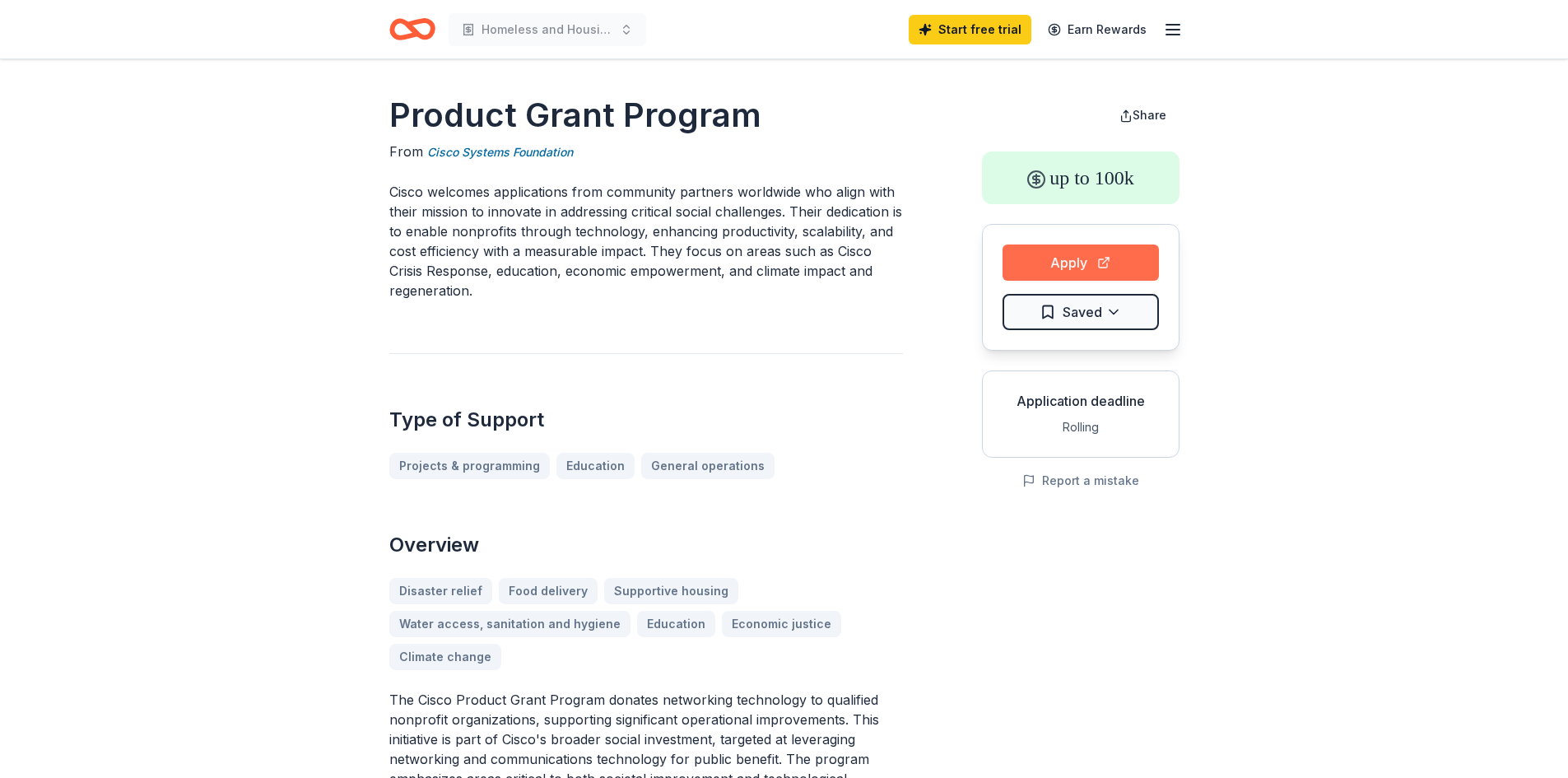
click at [1096, 263] on button "Apply" at bounding box center [1081, 263] width 157 height 36
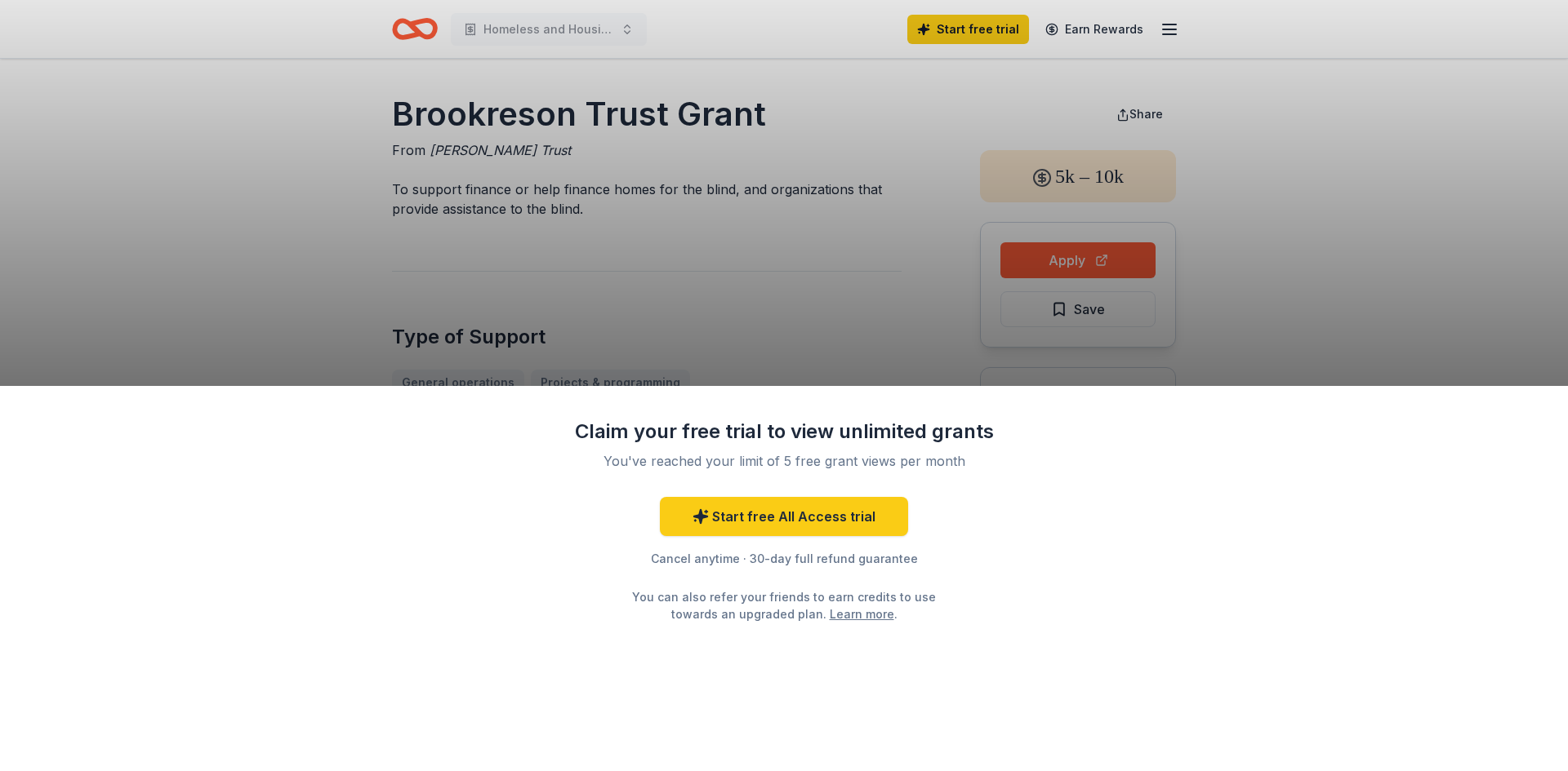
click at [875, 278] on div "Claim your free trial to view unlimited grants You've reached your limit of 5 f…" at bounding box center [784, 386] width 1568 height 771
click at [768, 176] on div "Claim your free trial to view unlimited grants You've reached your limit of 5 f…" at bounding box center [784, 386] width 1568 height 771
